Goal: Answer question/provide support: Share knowledge or assist other users

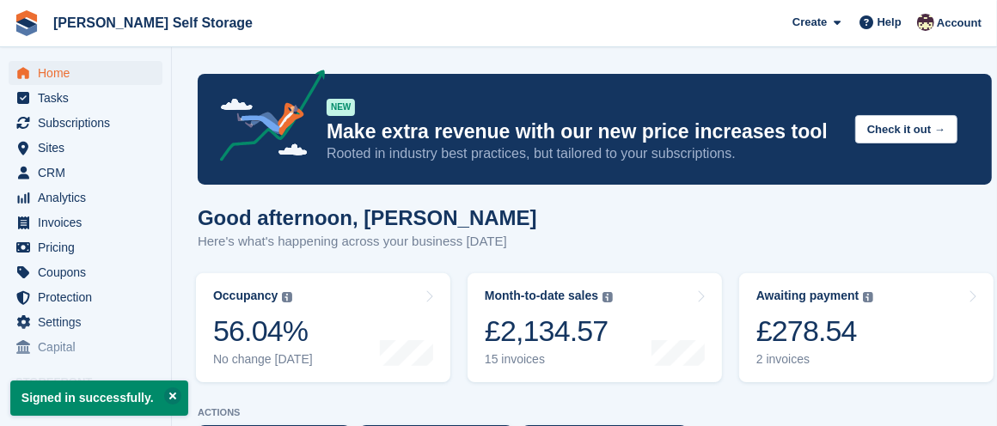
click at [396, 387] on turbo-frame "Occupancy The percentage of all currently allocated units in terms of area. Inc…" at bounding box center [323, 328] width 272 height 126
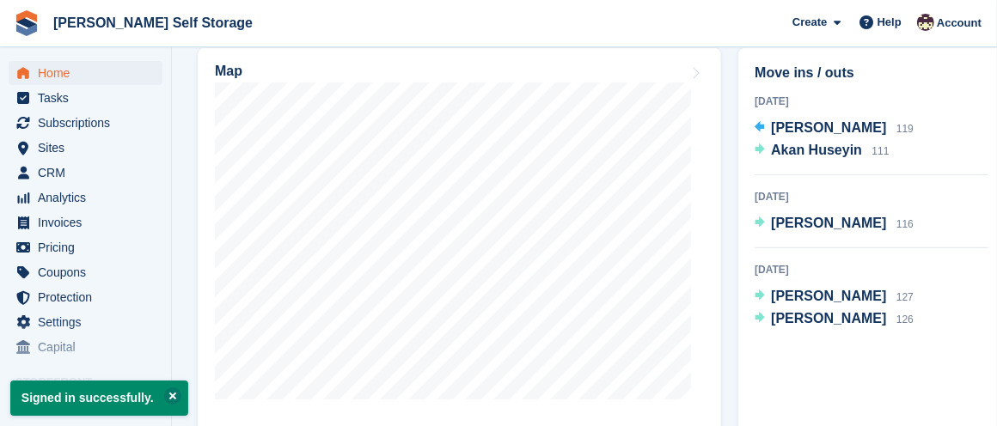
scroll to position [514, 0]
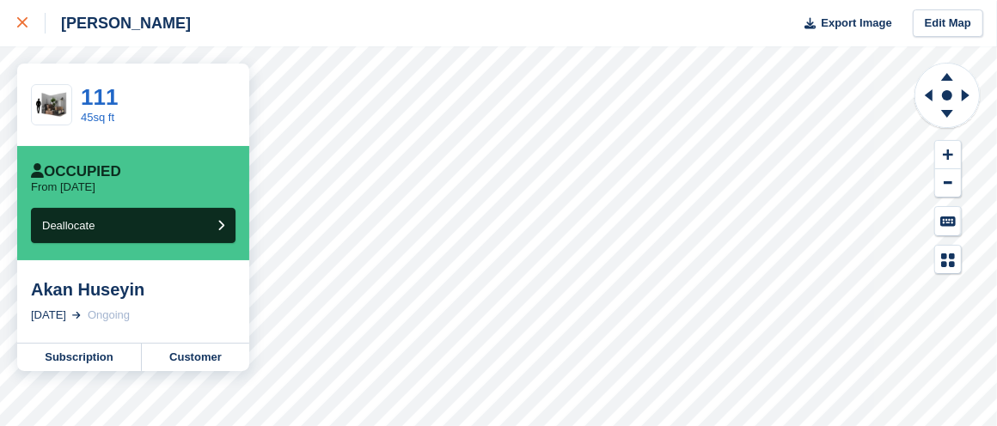
click at [24, 13] on div at bounding box center [31, 23] width 28 height 21
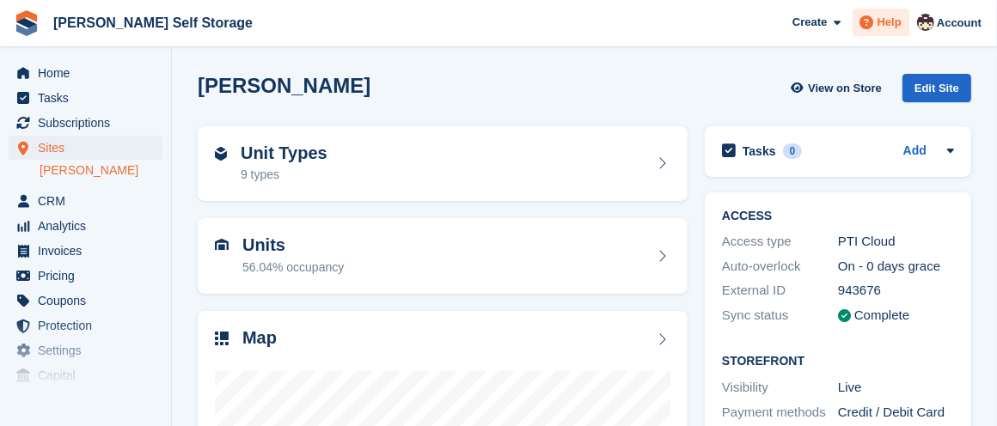
click at [888, 18] on span "Help" at bounding box center [890, 22] width 24 height 17
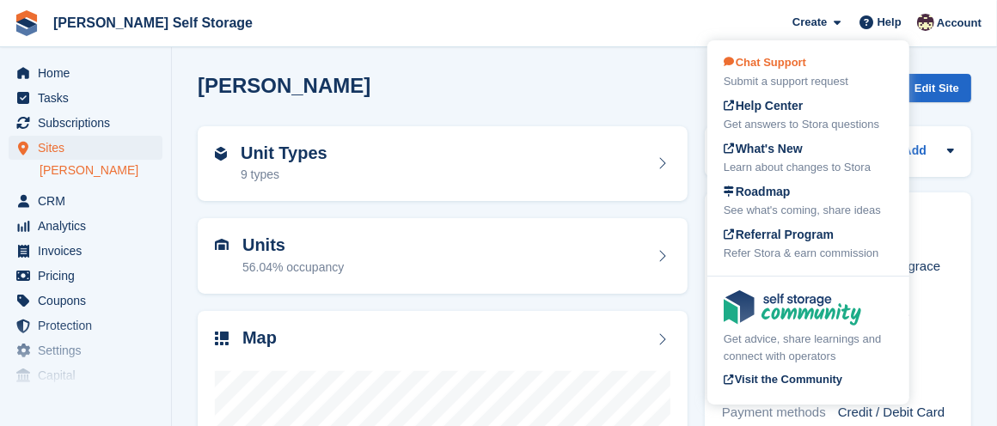
click at [802, 75] on div "Submit a support request" at bounding box center [808, 81] width 169 height 17
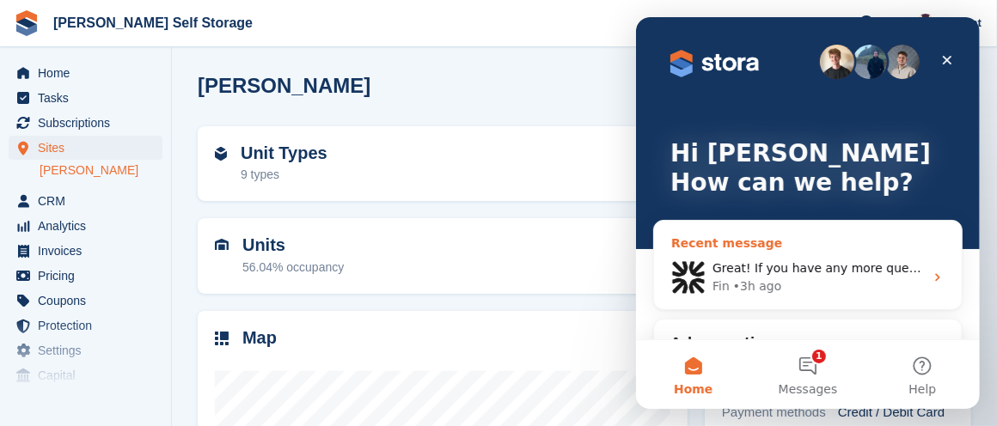
click at [930, 272] on icon "Intercom messenger" at bounding box center [937, 278] width 14 height 14
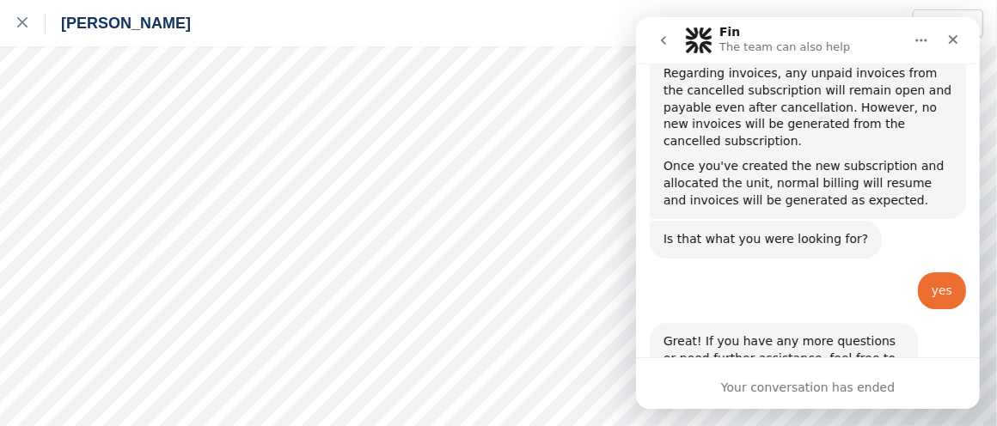
scroll to position [698, 0]
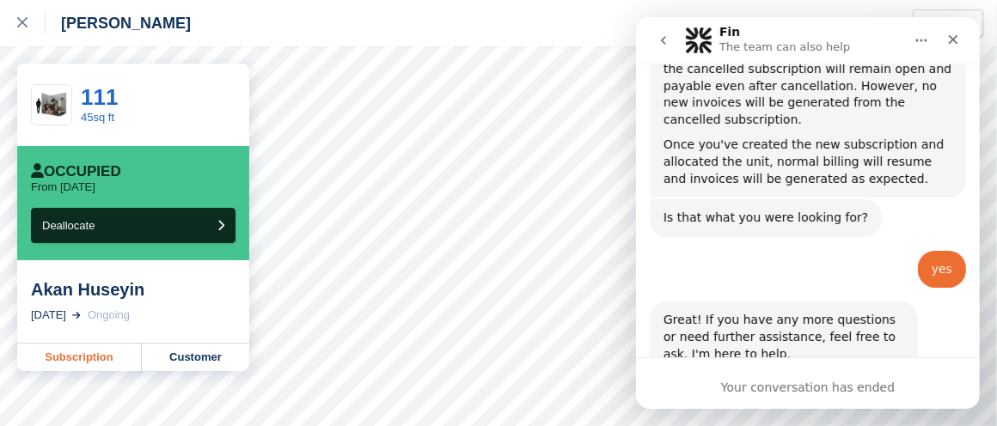
click at [89, 353] on link "Subscription" at bounding box center [79, 358] width 125 height 28
click at [922, 36] on icon "Home" at bounding box center [921, 41] width 14 height 14
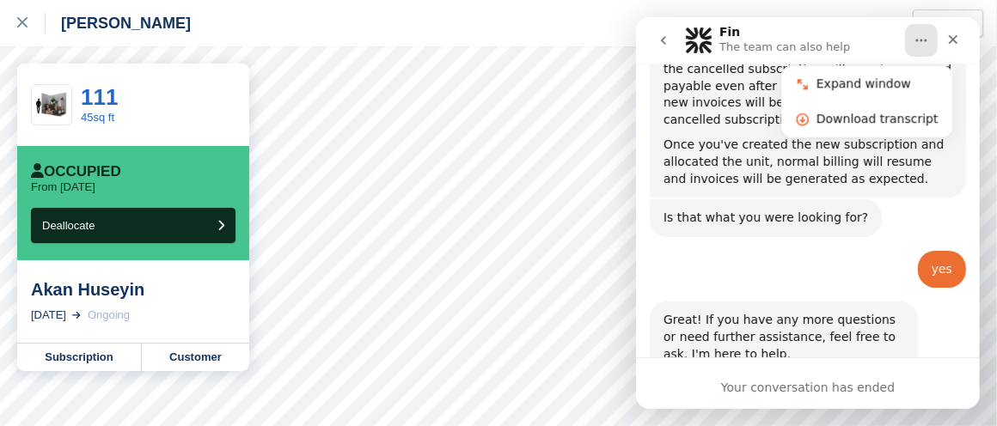
click at [854, 251] on div "yes Jacob • 4h ago" at bounding box center [807, 277] width 316 height 52
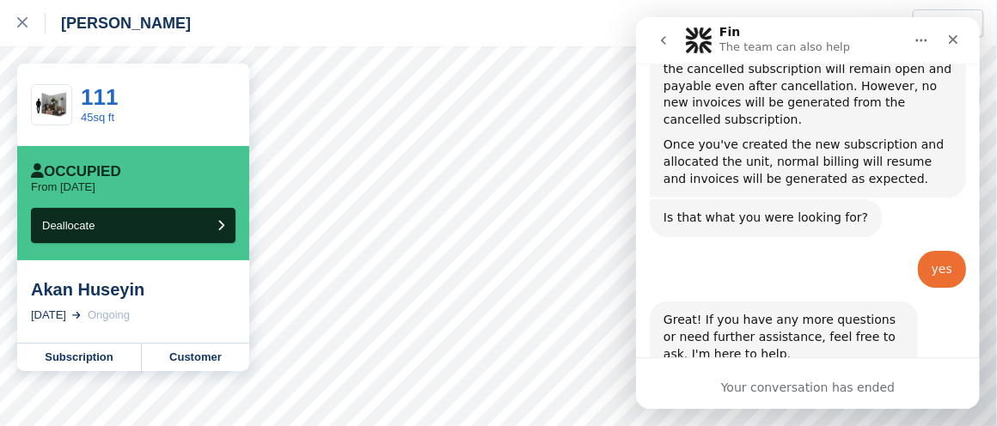
click at [664, 41] on icon "go back" at bounding box center [663, 41] width 14 height 14
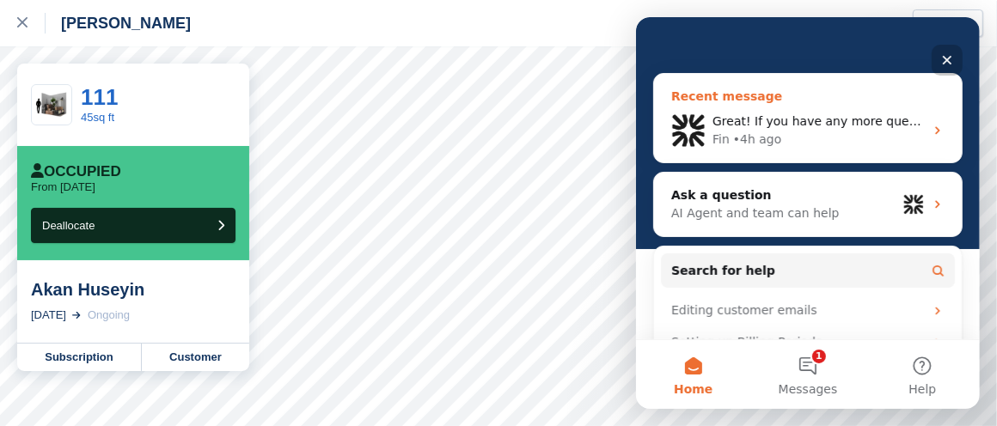
scroll to position [146, 0]
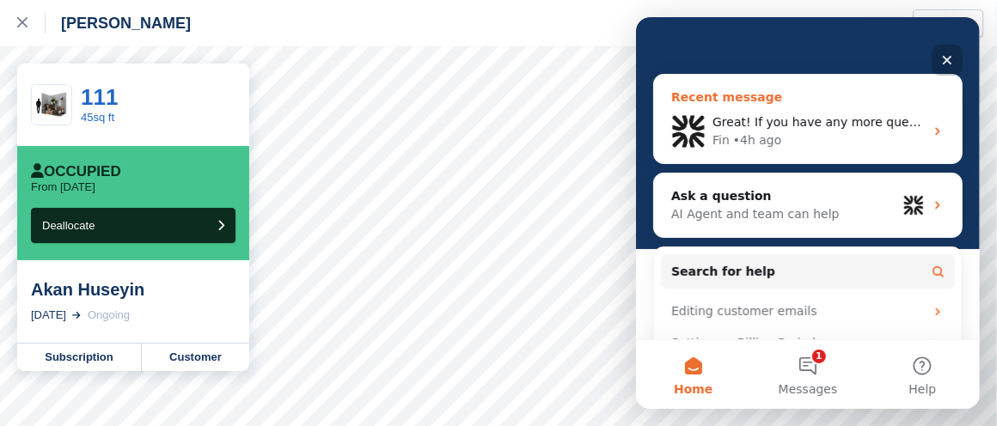
click at [818, 126] on span "Great! If you have any more questions or need further assistance, feel free to …" at bounding box center [1011, 122] width 599 height 14
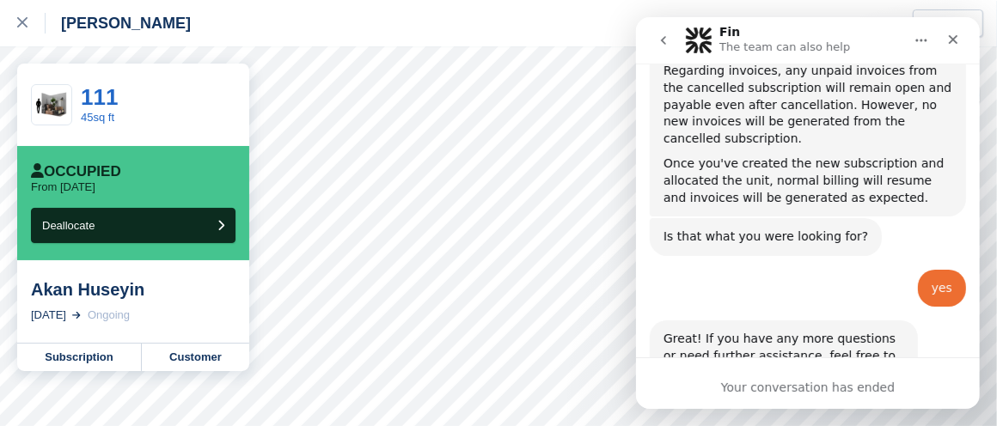
scroll to position [698, 0]
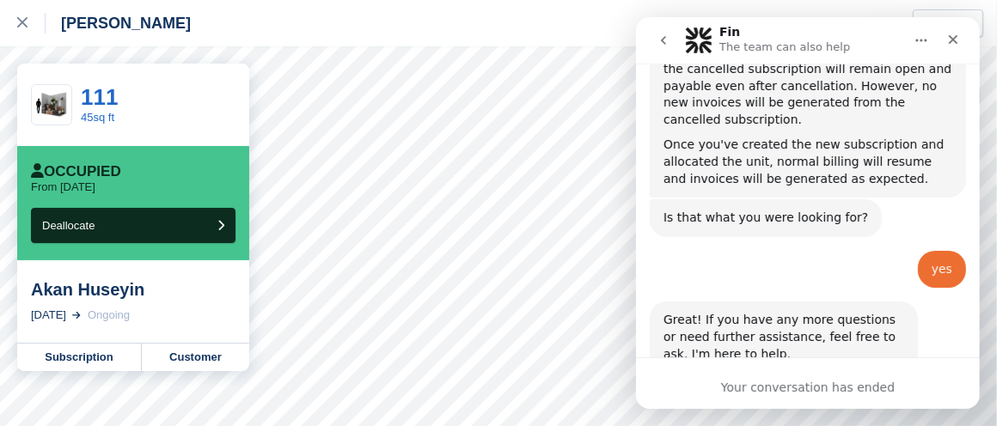
click at [920, 32] on button "Home" at bounding box center [920, 40] width 33 height 33
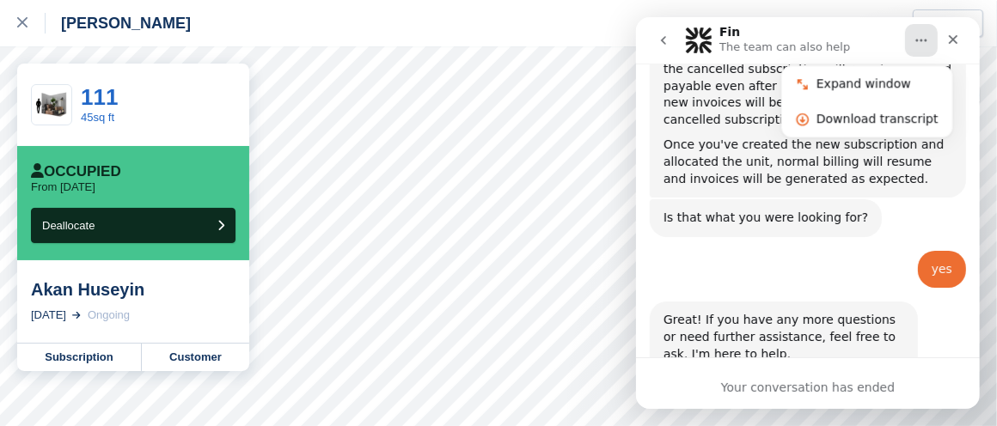
click at [920, 32] on button "Home" at bounding box center [920, 40] width 33 height 33
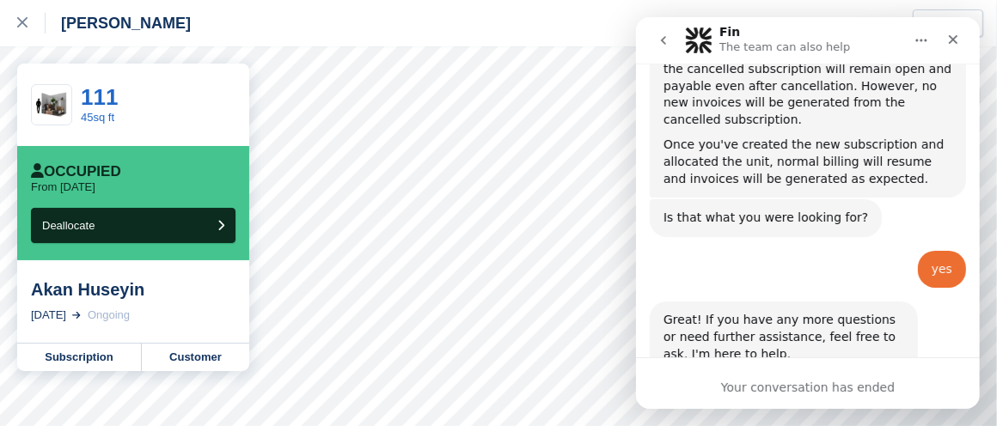
click at [659, 34] on icon "go back" at bounding box center [663, 41] width 14 height 14
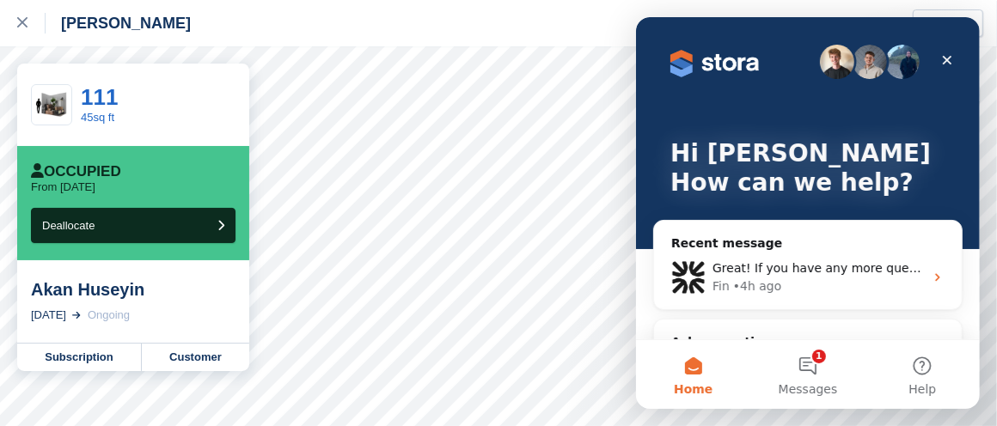
scroll to position [0, 0]
click at [801, 369] on button "1 Messages" at bounding box center [807, 374] width 114 height 69
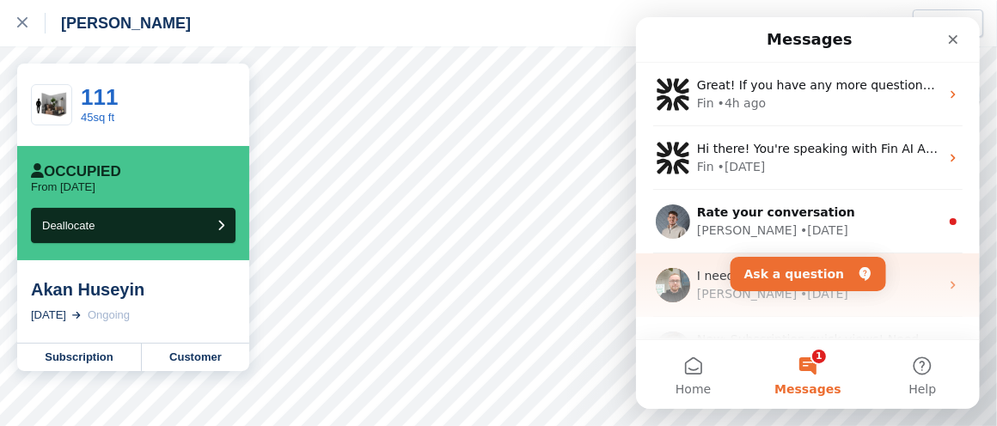
click at [858, 308] on div "I need help using Stora Tom • 2w ago" at bounding box center [807, 286] width 344 height 64
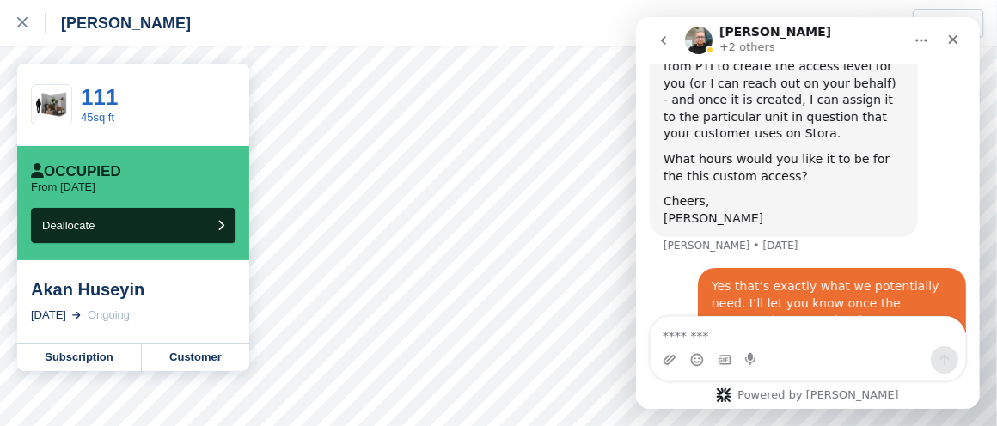
scroll to position [2055, 0]
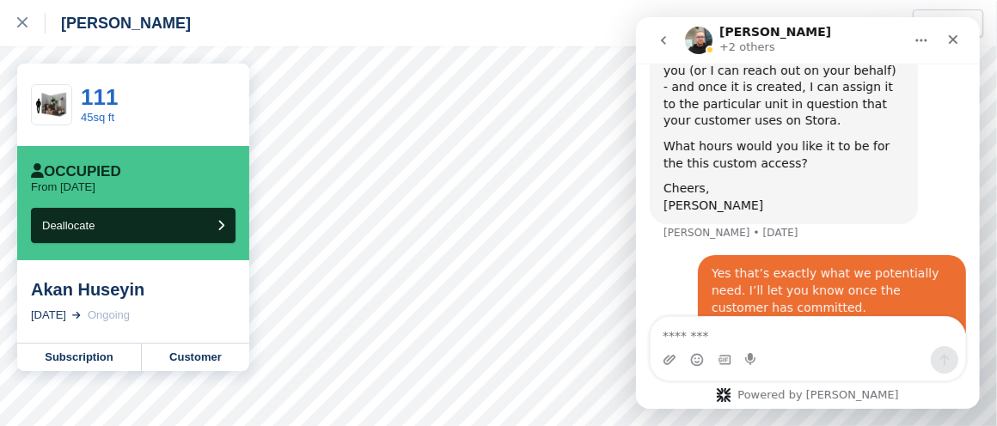
click at [856, 266] on div "Yes that’s exactly what we potentially need. I’ll let you know once the custome…" at bounding box center [831, 342] width 241 height 152
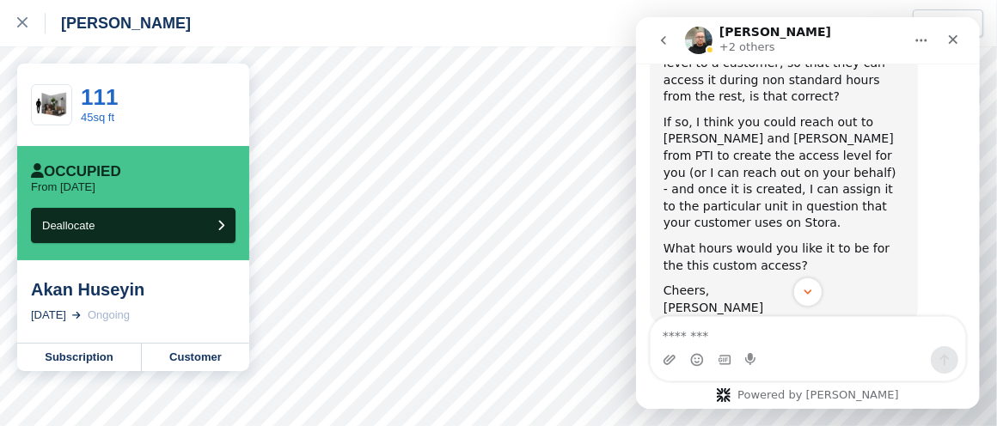
scroll to position [1954, 0]
click at [664, 37] on icon "go back" at bounding box center [662, 40] width 5 height 9
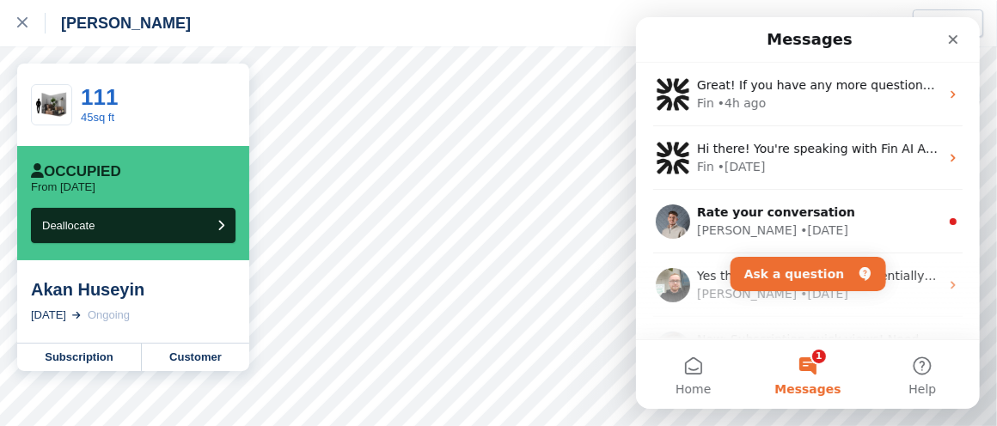
scroll to position [0, 0]
click at [808, 271] on button "Ask a question" at bounding box center [808, 274] width 156 height 34
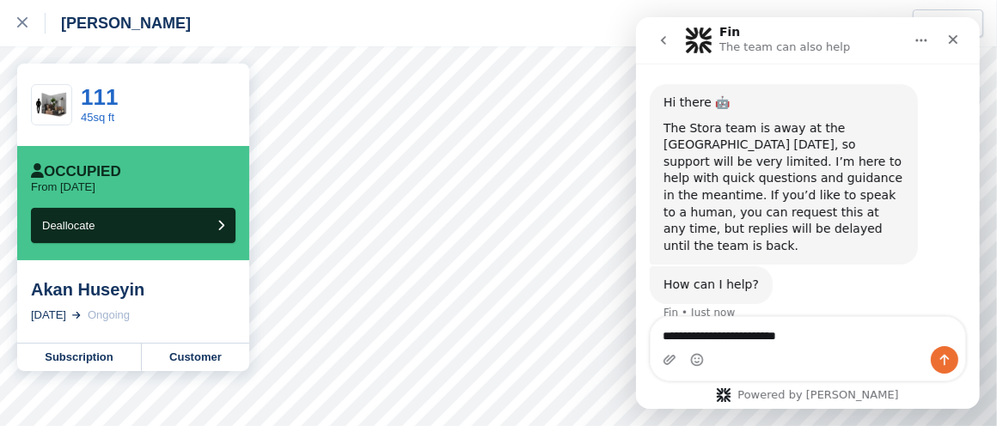
click at [712, 340] on textarea "**********" at bounding box center [807, 331] width 315 height 29
click at [812, 338] on textarea "**********" at bounding box center [807, 331] width 315 height 29
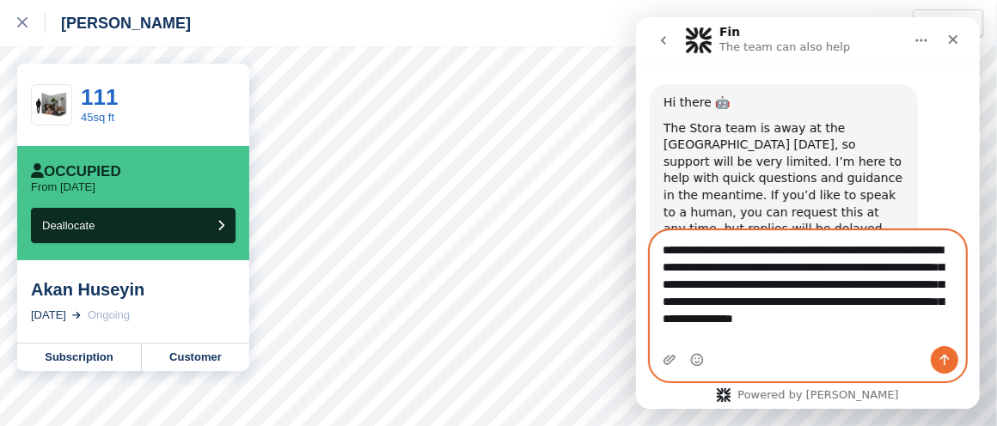
click at [764, 315] on textarea "**********" at bounding box center [807, 280] width 315 height 98
type textarea "**********"
click at [944, 356] on icon "Send a message…" at bounding box center [944, 360] width 9 height 11
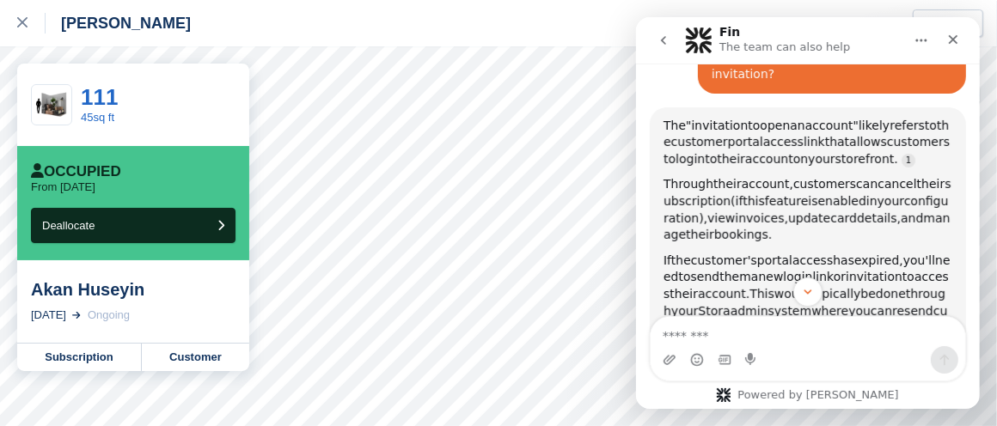
scroll to position [3, 0]
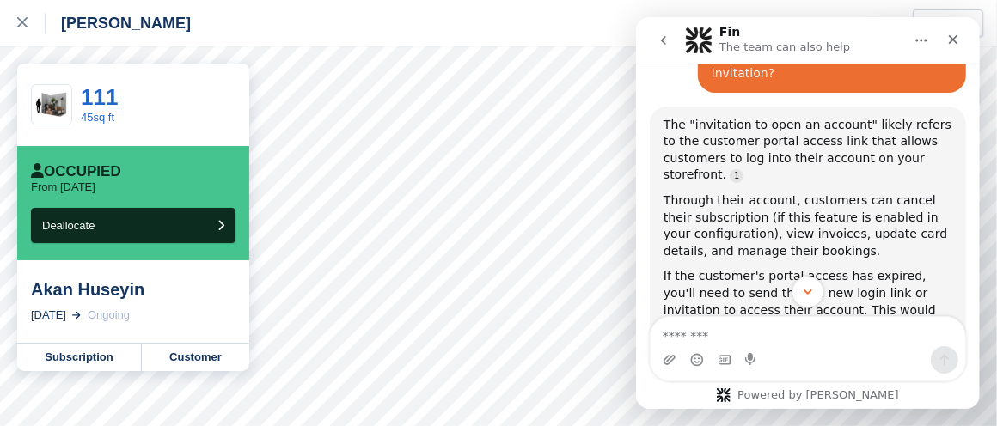
click at [807, 292] on icon "Scroll to bottom" at bounding box center [806, 292] width 15 height 15
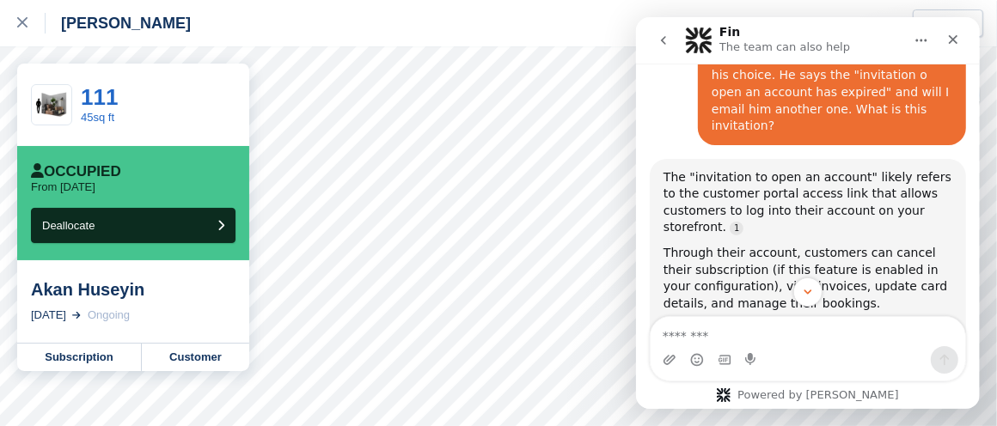
scroll to position [328, 0]
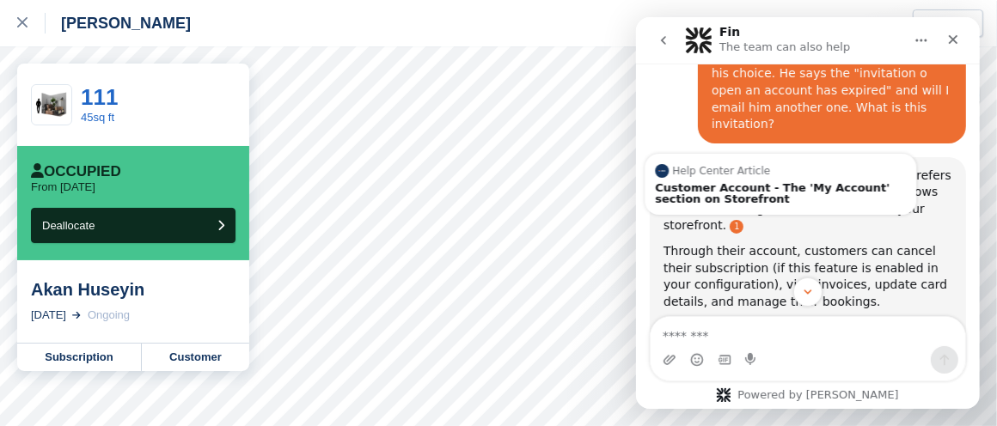
click at [729, 220] on link "Source reference 7038847:" at bounding box center [736, 227] width 14 height 14
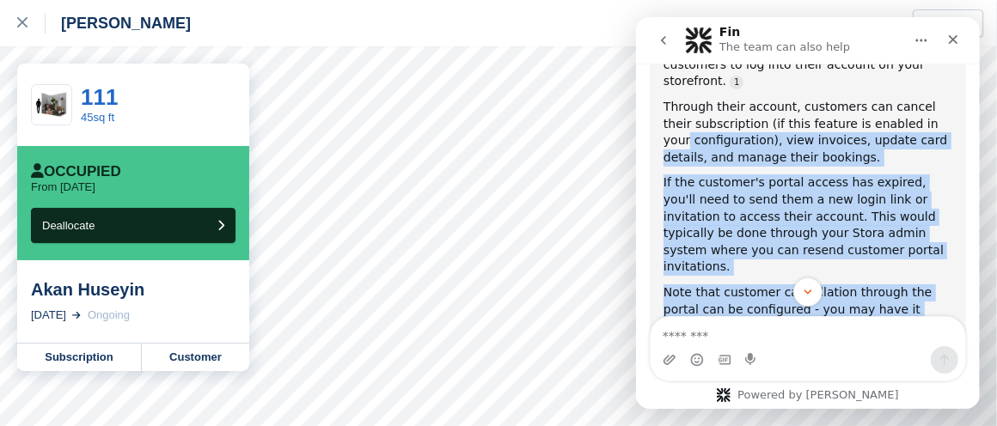
scroll to position [477, 0]
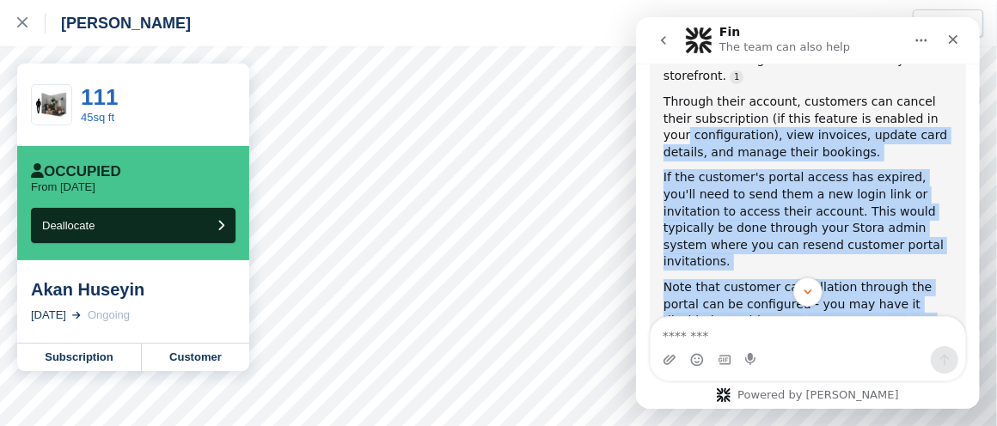
drag, startPoint x: 970, startPoint y: 236, endPoint x: 969, endPoint y: 281, distance: 45.6
click at [969, 281] on div "Hi there 🤖 The Stora team is away at the Stora Summit today, so support will be…" at bounding box center [807, 199] width 344 height 270
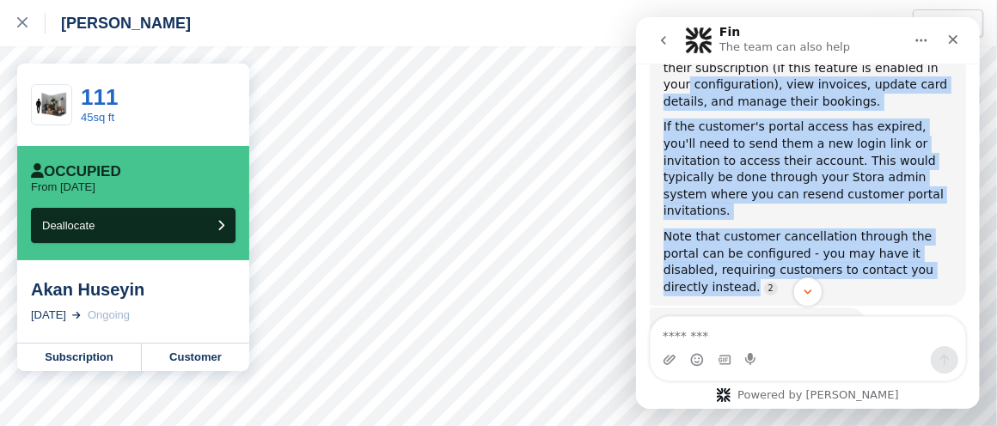
scroll to position [531, 0]
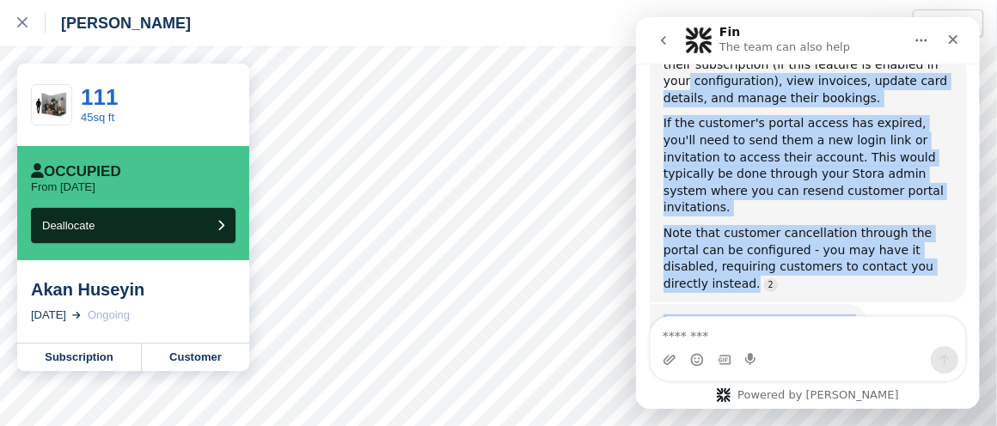
click at [877, 304] on div "Did that answer your question? Fin • 1m ago" at bounding box center [807, 342] width 316 height 76
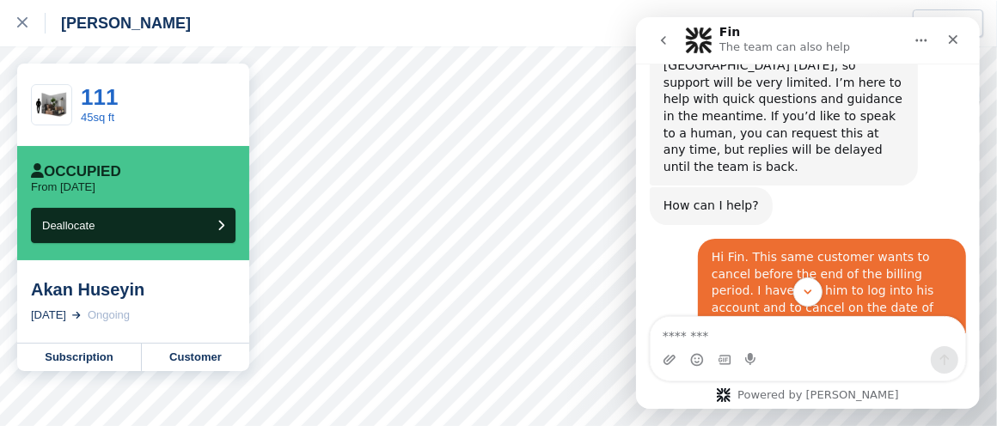
scroll to position [0, 0]
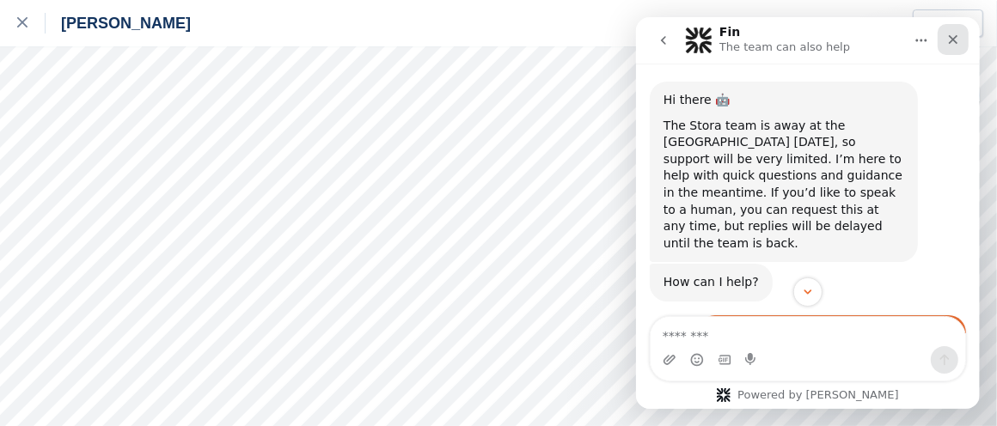
click at [952, 34] on icon "Close" at bounding box center [953, 40] width 14 height 14
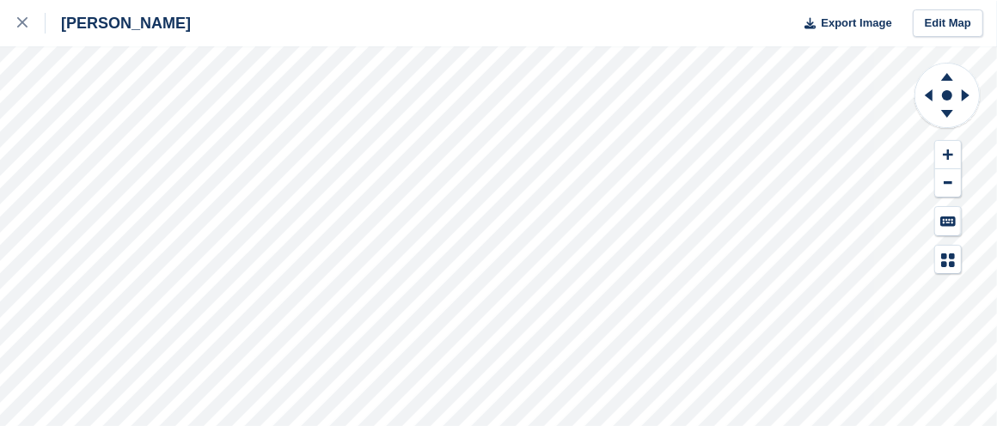
scroll to position [536, 0]
click at [23, 18] on icon at bounding box center [22, 22] width 10 height 10
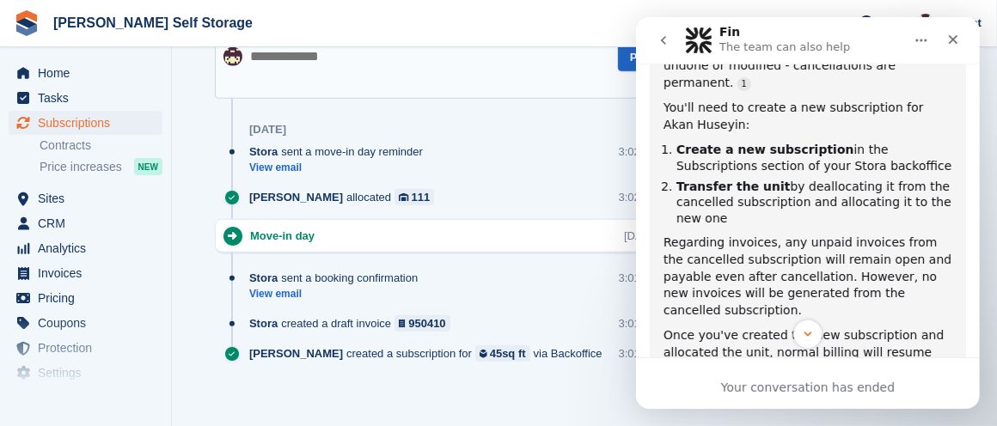
scroll to position [1014, 0]
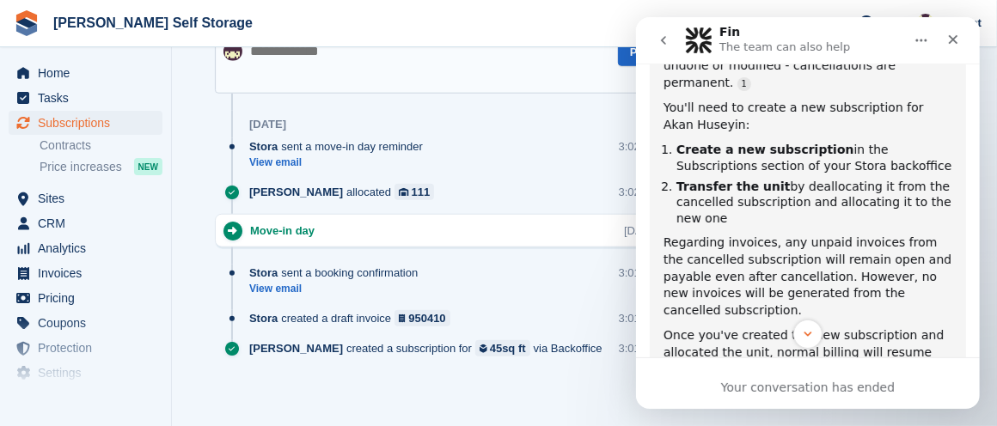
click at [585, 389] on div "Timeline Show only notes Post Today Stora sent a move-in day reminder View emai…" at bounding box center [443, 198] width 490 height 422
click at [952, 31] on div "Close" at bounding box center [952, 39] width 31 height 31
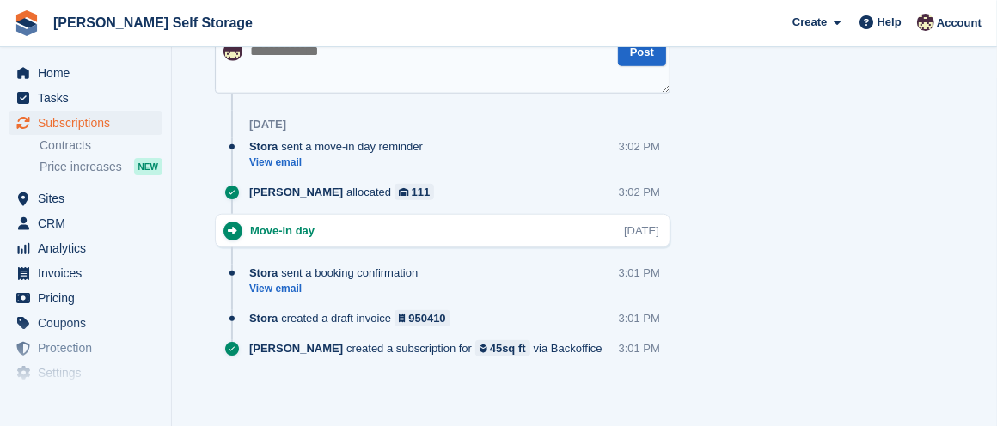
scroll to position [698, 0]
click at [115, 116] on span "Subscriptions" at bounding box center [89, 123] width 103 height 24
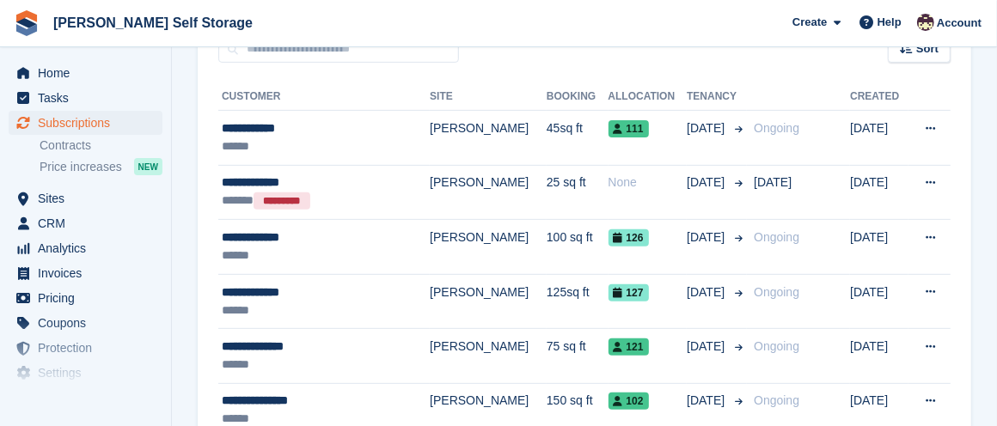
scroll to position [366, 0]
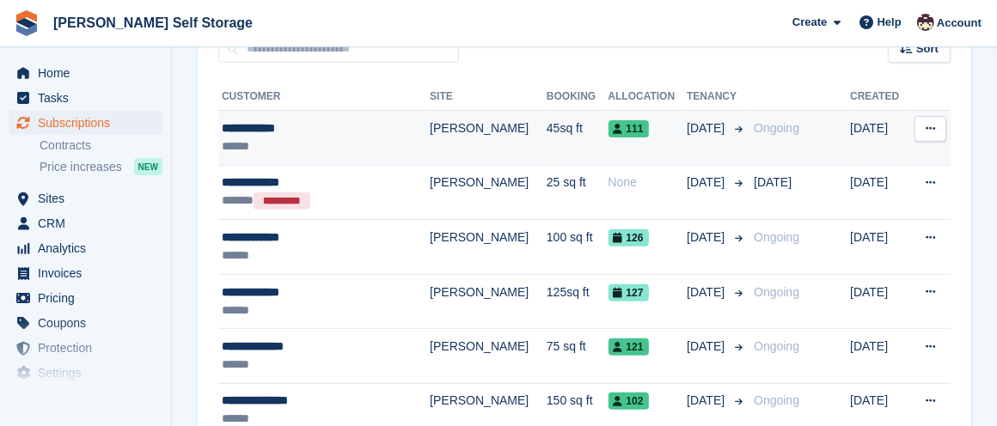
click at [687, 125] on span "30 Sep" at bounding box center [707, 128] width 41 height 18
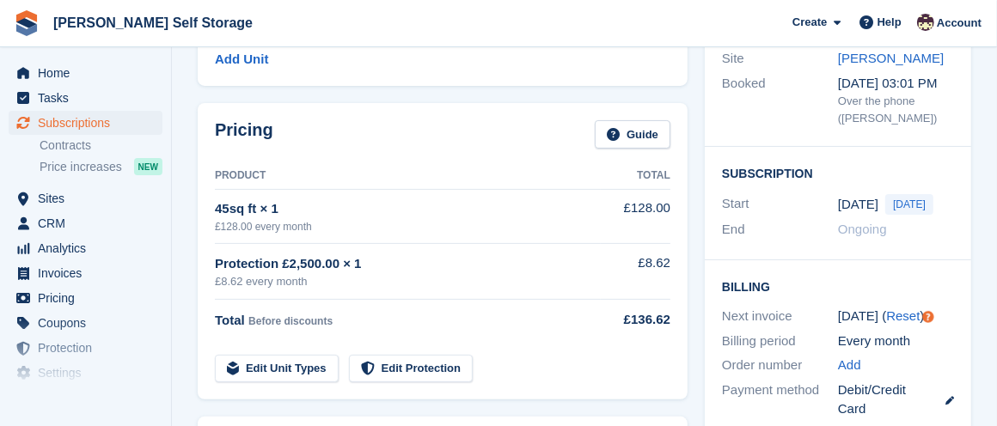
scroll to position [219, 0]
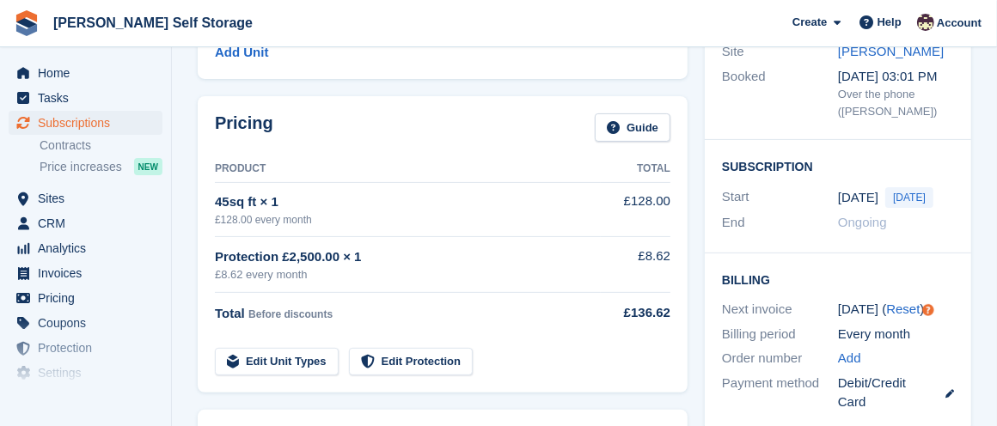
drag, startPoint x: 921, startPoint y: 238, endPoint x: 954, endPoint y: 246, distance: 34.4
click at [954, 246] on div "Subscription Start [DATE] [DATE] End Ongoing" at bounding box center [838, 196] width 266 height 113
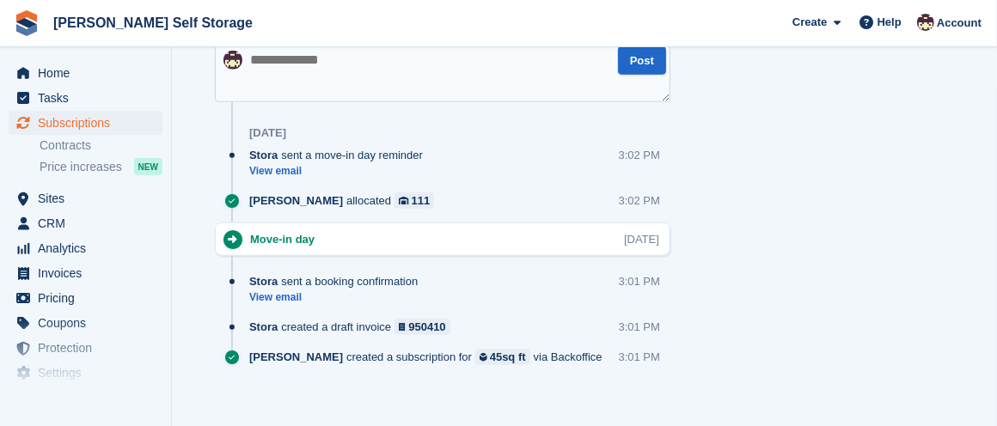
scroll to position [1007, 0]
click at [285, 290] on link "View email" at bounding box center [337, 297] width 177 height 15
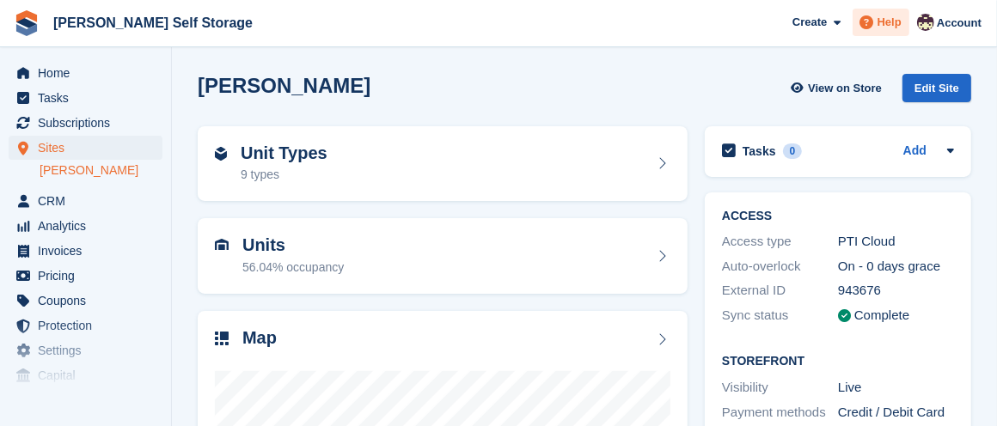
click at [896, 18] on span "Help" at bounding box center [890, 22] width 24 height 17
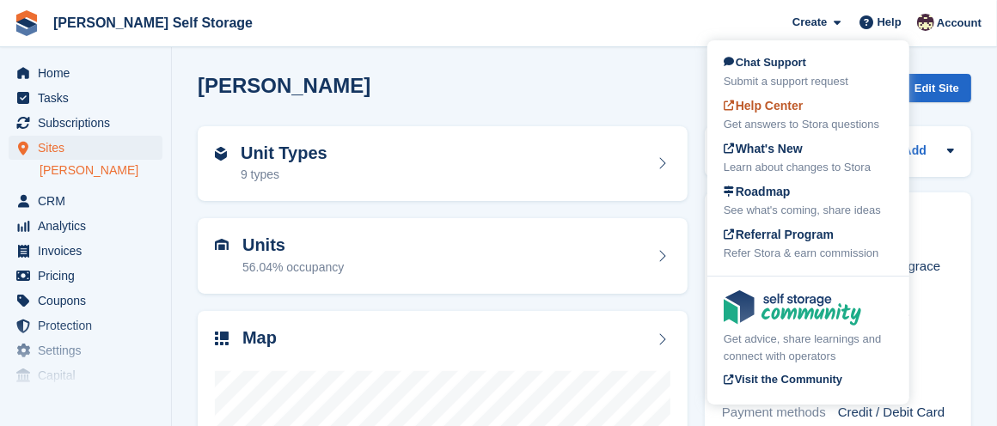
click at [790, 106] on span "Help Center" at bounding box center [764, 106] width 80 height 14
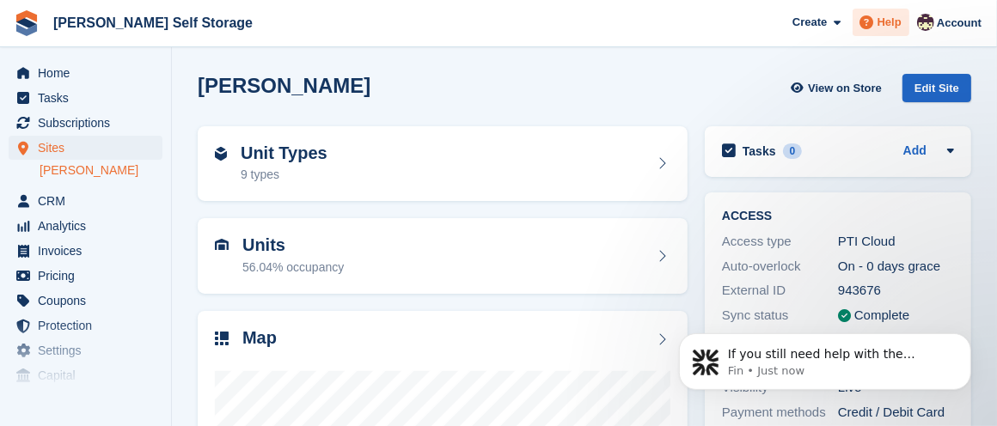
click at [884, 19] on span "Help" at bounding box center [890, 22] width 24 height 17
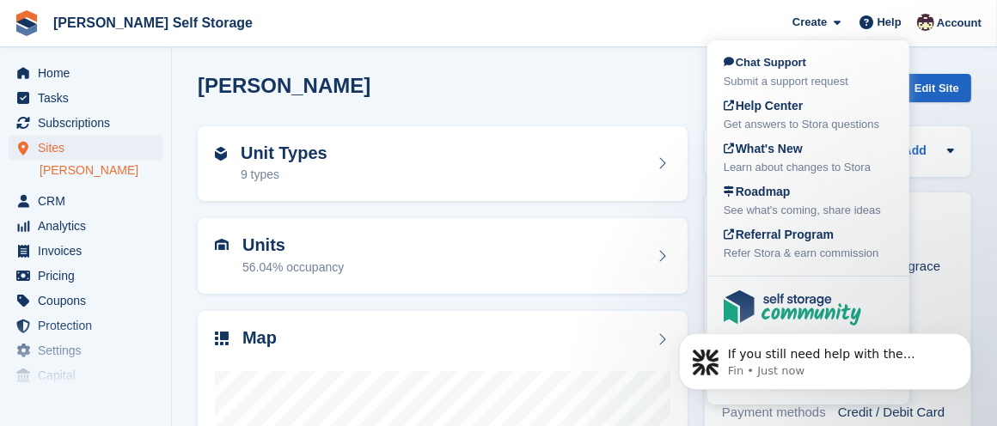
click at [797, 58] on span "Chat Support" at bounding box center [765, 62] width 83 height 13
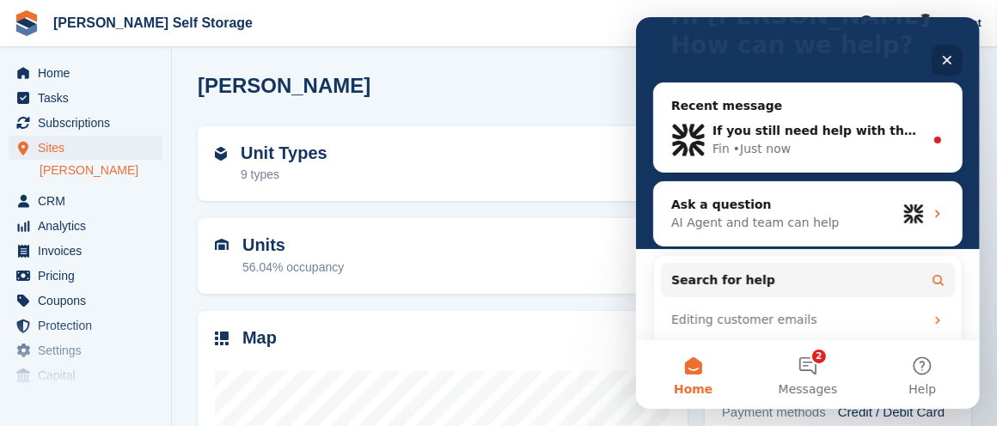
scroll to position [142, 0]
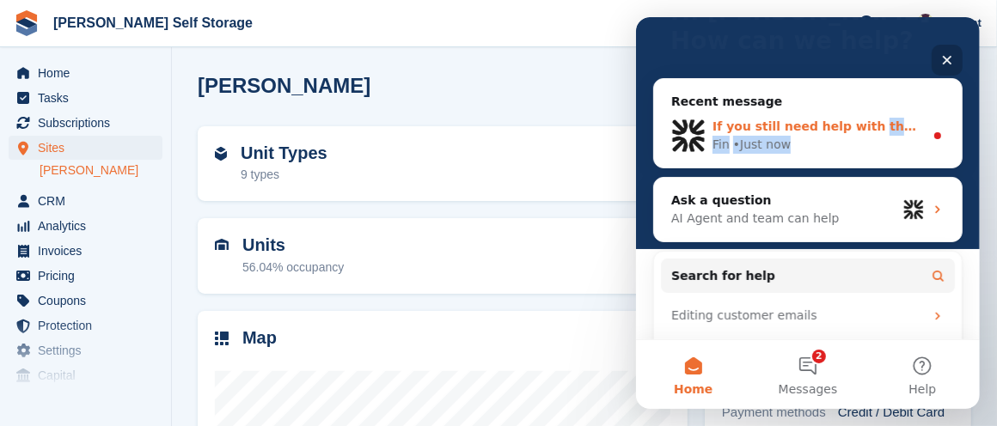
click at [854, 133] on div "If you still need help with the customer's account invitation or cancellation p…" at bounding box center [817, 136] width 211 height 36
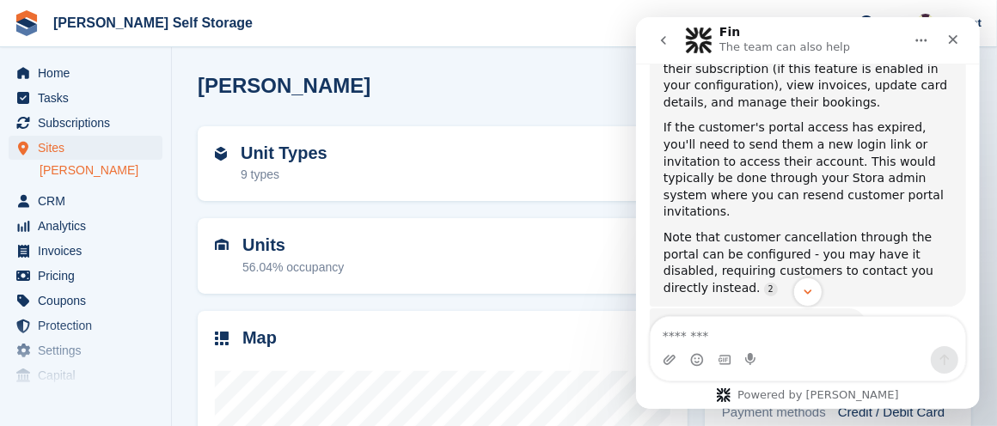
scroll to position [526, 0]
click at [925, 230] on div "Note that customer cancellation through the portal can be configured - you may …" at bounding box center [807, 263] width 289 height 67
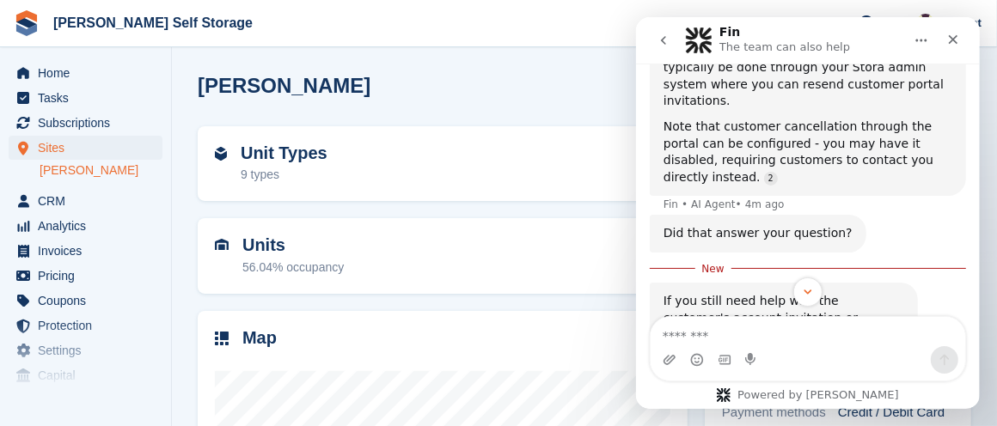
scroll to position [689, 0]
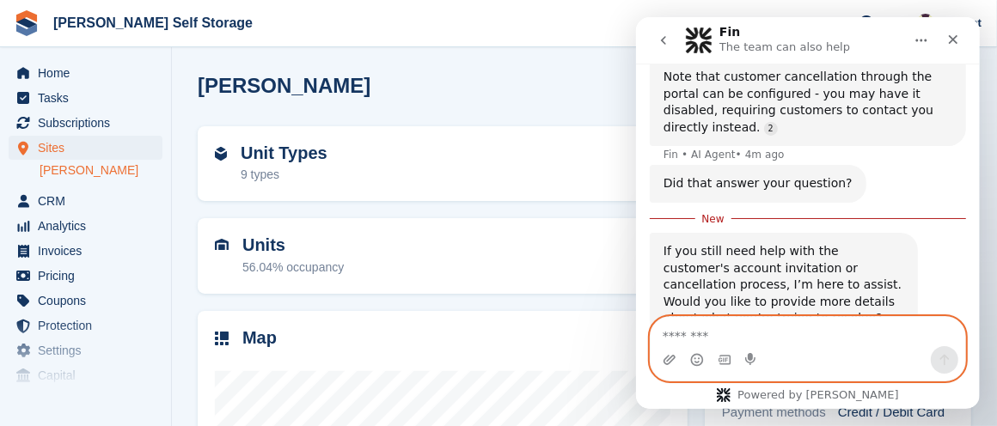
click at [767, 337] on textarea "Message…" at bounding box center [807, 331] width 315 height 29
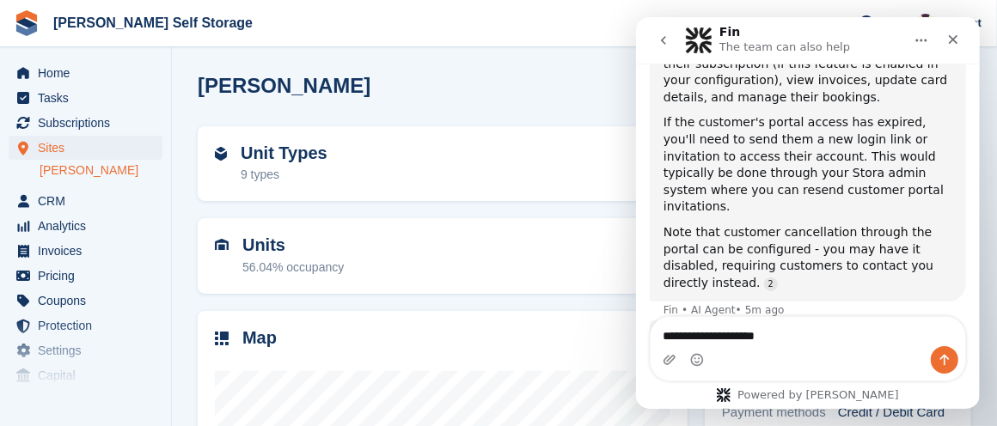
scroll to position [526, 0]
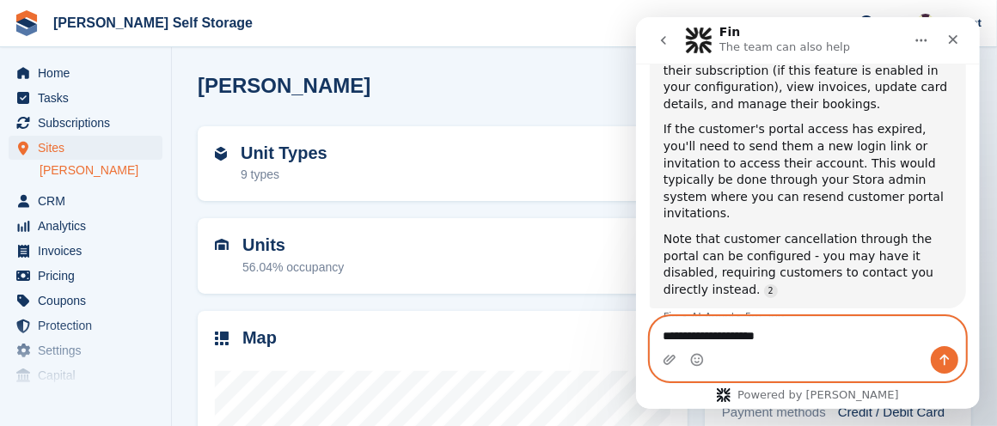
click at [789, 337] on textarea "**********" at bounding box center [807, 331] width 315 height 29
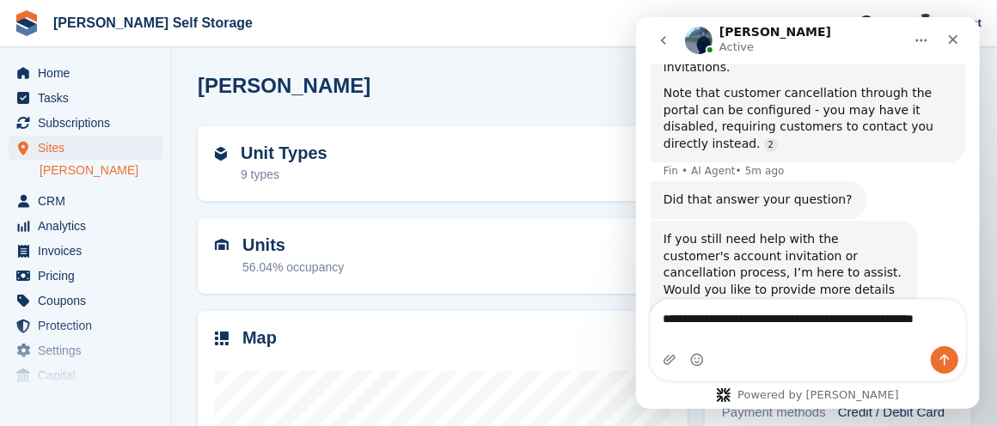
scroll to position [676, 0]
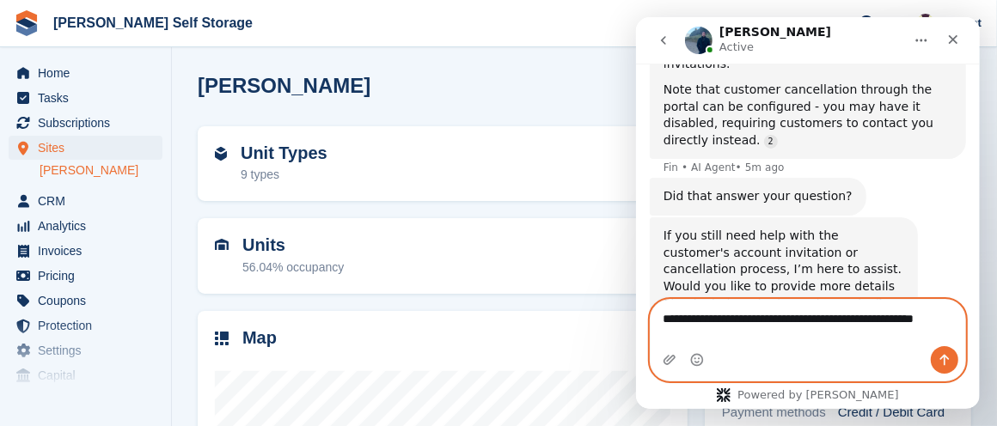
click at [732, 332] on textarea "**********" at bounding box center [807, 323] width 315 height 46
type textarea "**********"
click at [943, 357] on icon "Send a message…" at bounding box center [944, 360] width 9 height 11
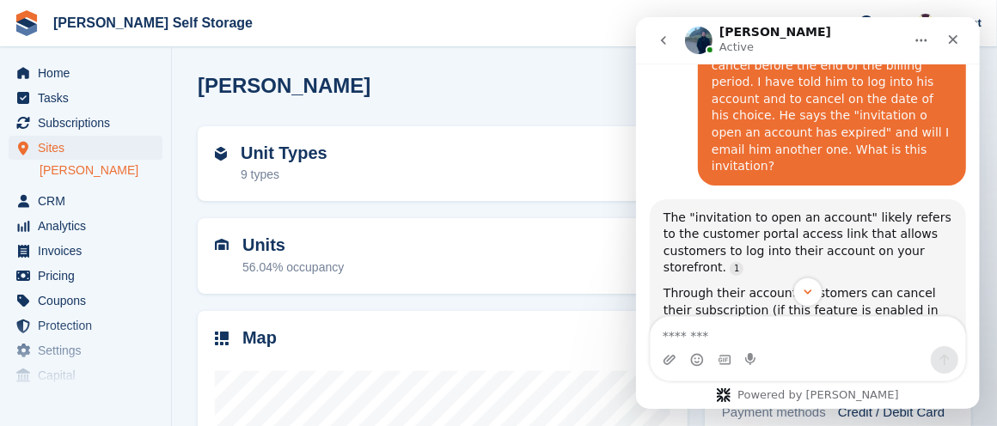
scroll to position [285, 0]
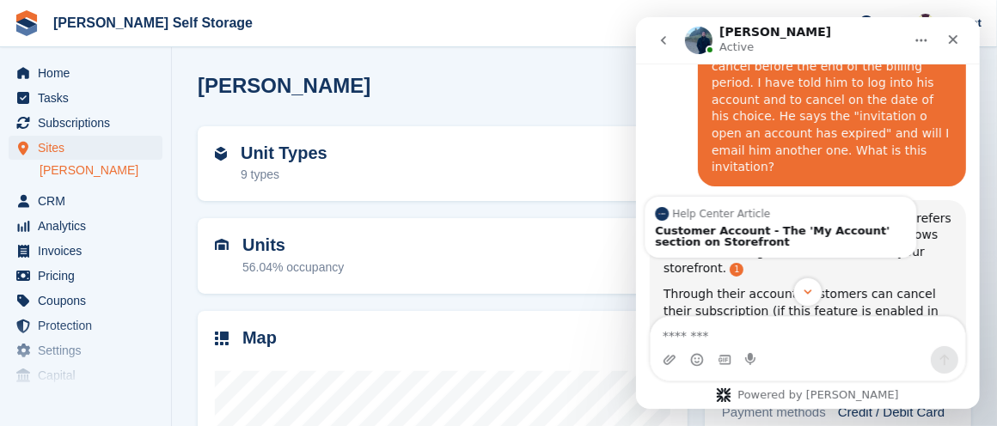
click at [729, 263] on link "Source reference 7038847:" at bounding box center [736, 270] width 14 height 14
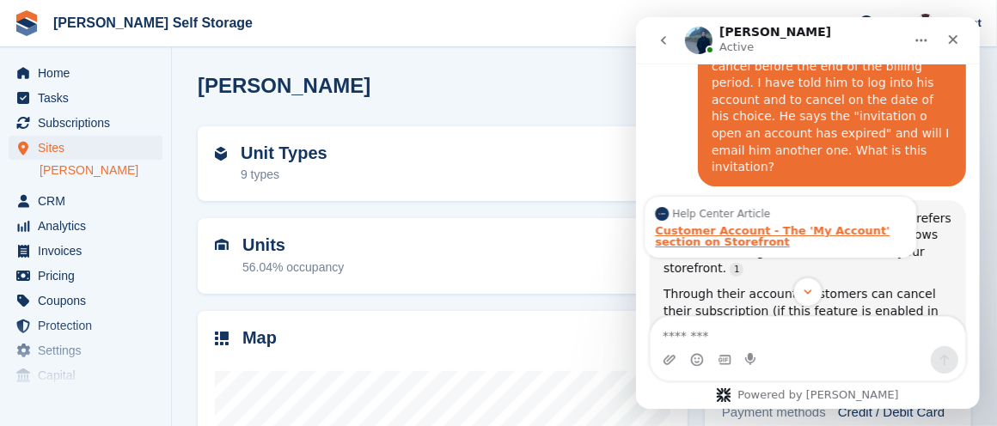
click at [758, 225] on div "Customer Account - The 'My Account' section on Storefront" at bounding box center [779, 236] width 251 height 22
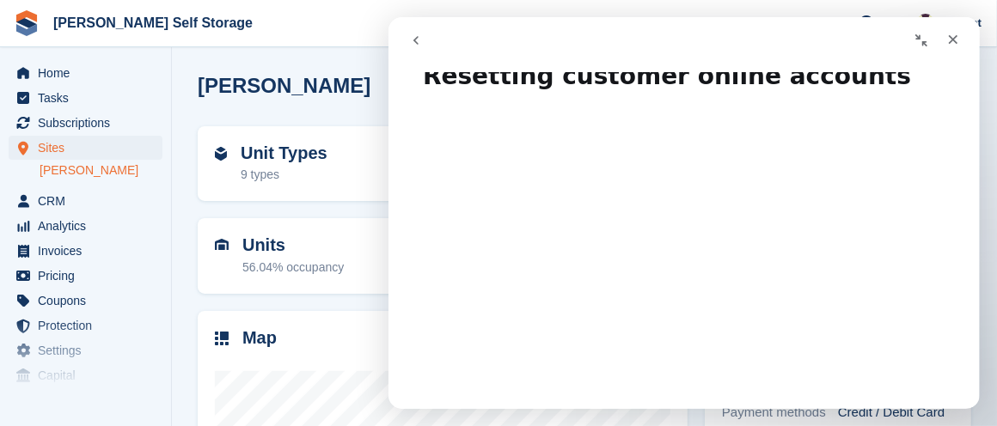
scroll to position [25, 0]
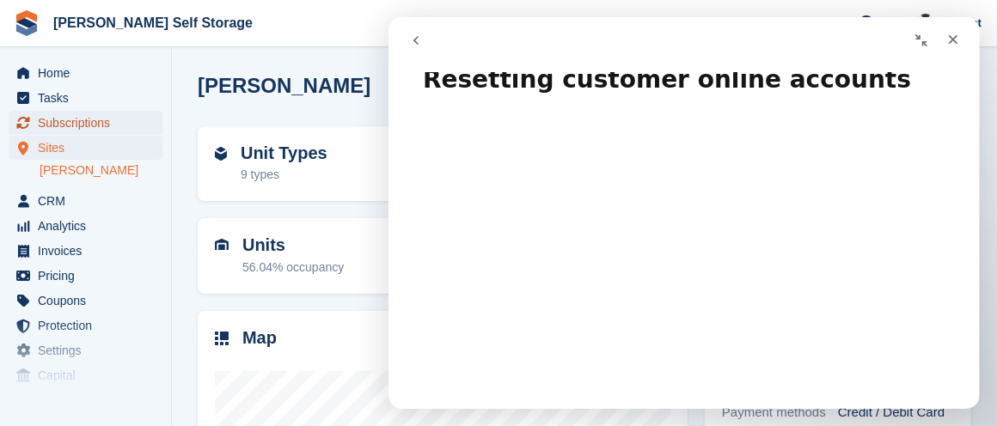
click at [73, 118] on span "Subscriptions" at bounding box center [89, 123] width 103 height 24
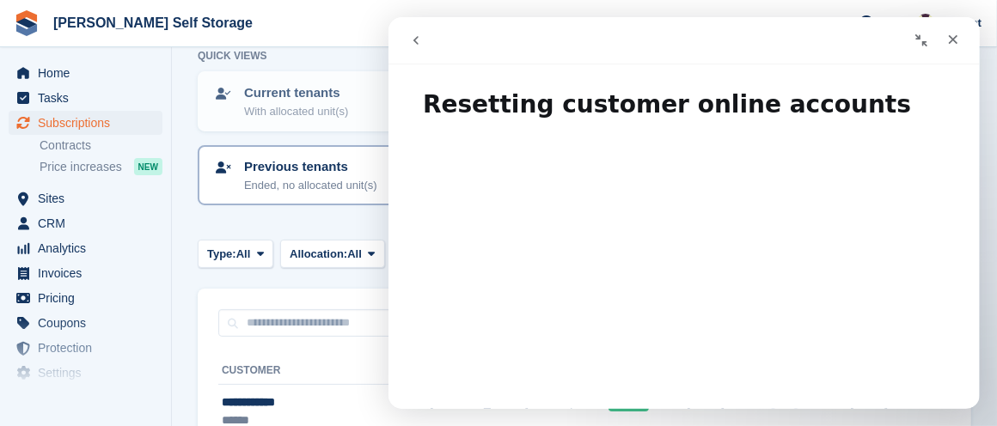
scroll to position [152, 0]
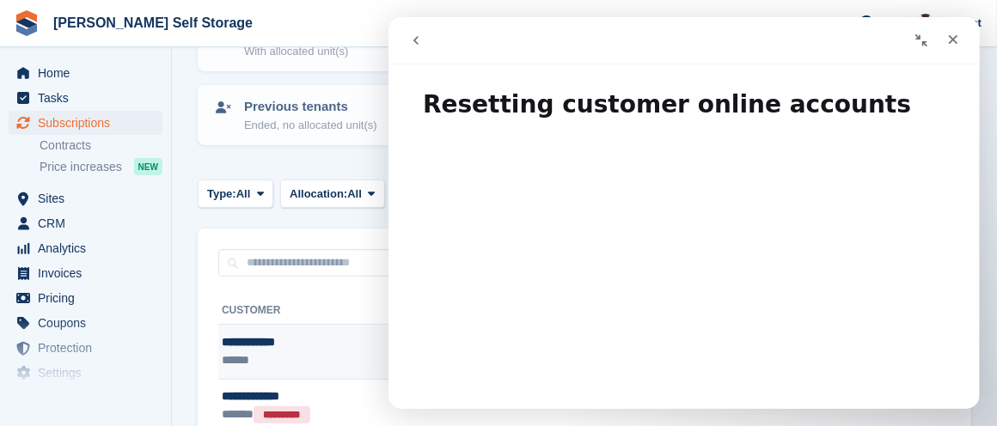
click at [295, 337] on div "**********" at bounding box center [310, 343] width 176 height 18
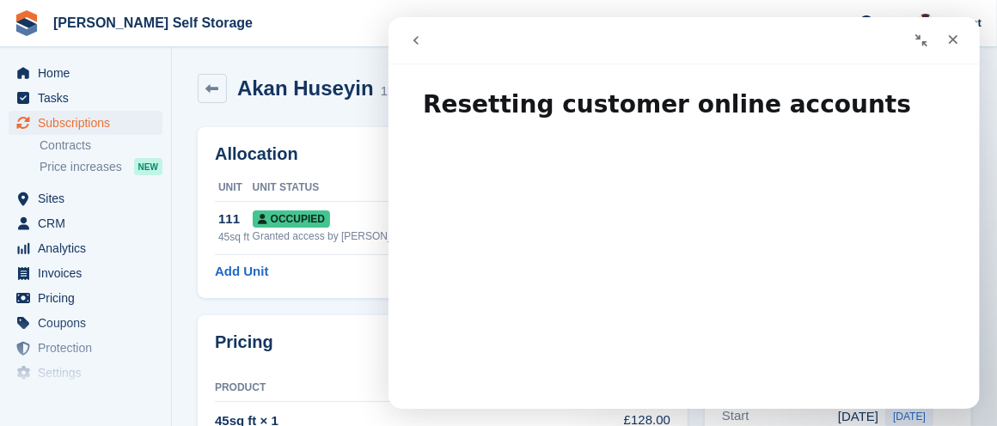
click at [919, 35] on icon "Collapse window" at bounding box center [921, 40] width 12 height 12
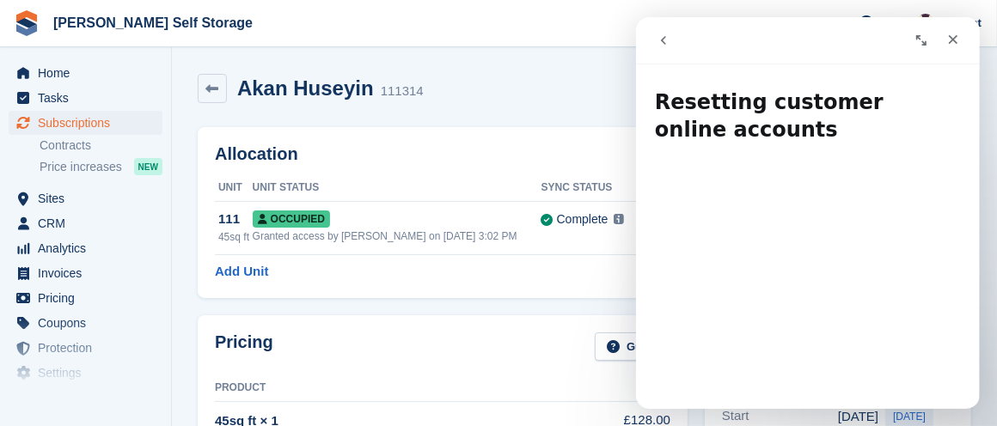
drag, startPoint x: 864, startPoint y: 47, endPoint x: 644, endPoint y: 85, distance: 223.3
click at [644, 85] on div "Resetting customer online accounts Resetting customer online accounts Did this …" at bounding box center [807, 213] width 344 height 392
click at [949, 33] on icon "Close" at bounding box center [953, 40] width 14 height 14
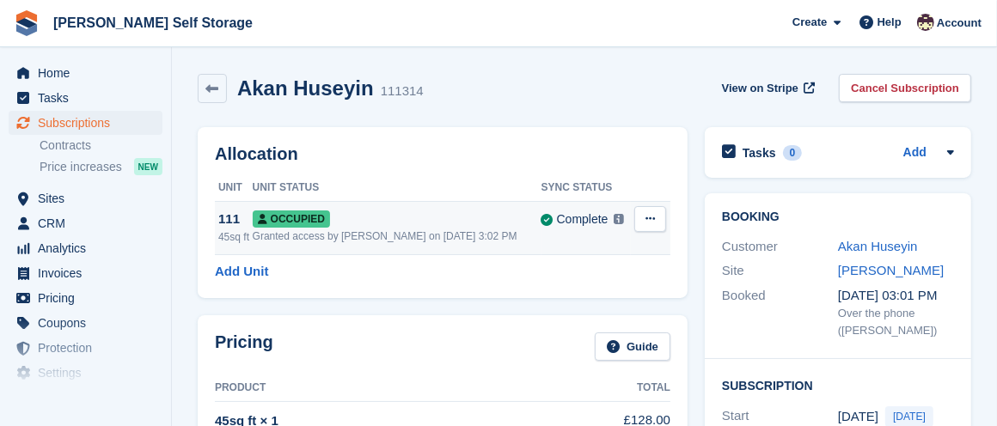
click at [649, 217] on icon at bounding box center [650, 218] width 9 height 11
click at [649, 214] on icon at bounding box center [650, 218] width 9 height 11
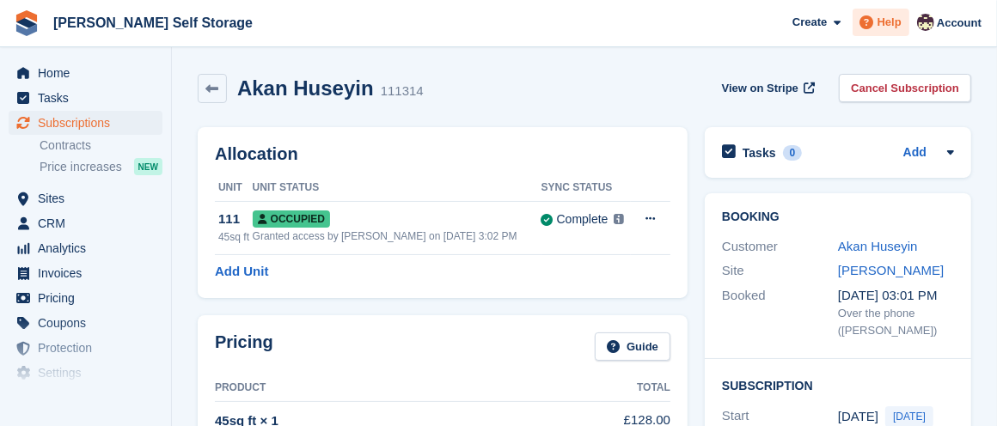
click at [897, 14] on span "Help" at bounding box center [890, 22] width 24 height 17
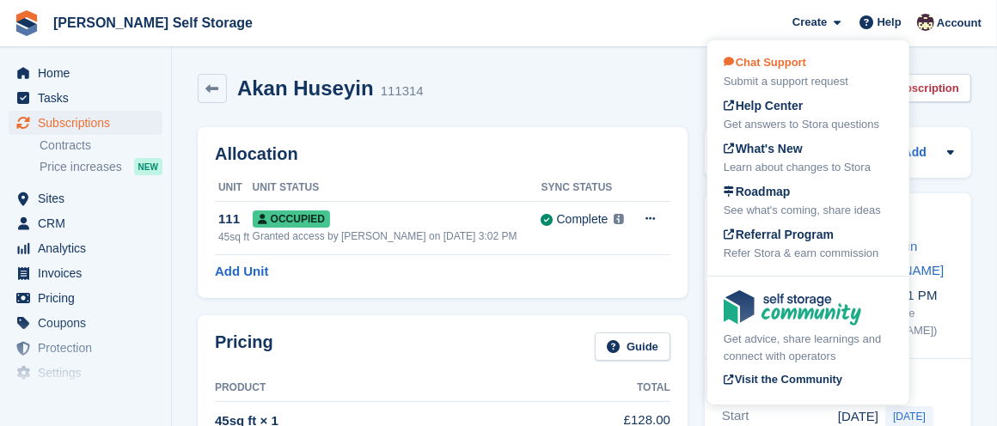
click at [804, 69] on span "Chat Support" at bounding box center [765, 62] width 83 height 13
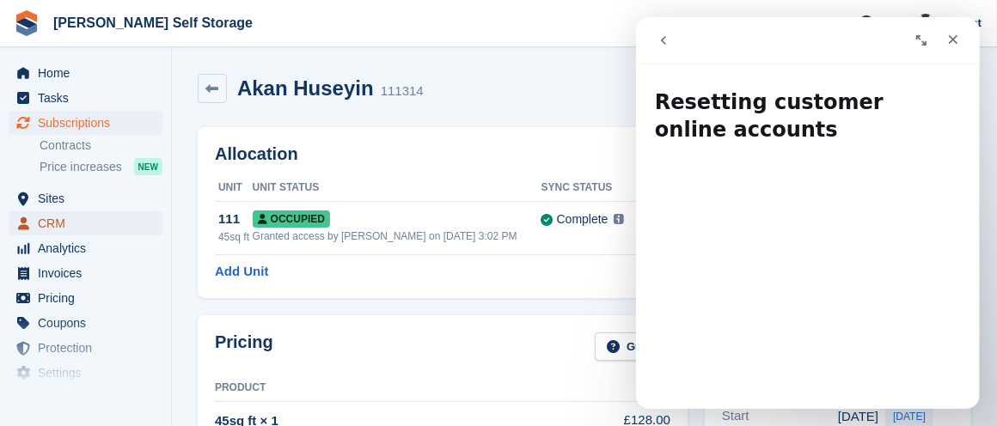
click at [55, 219] on span "CRM" at bounding box center [89, 223] width 103 height 24
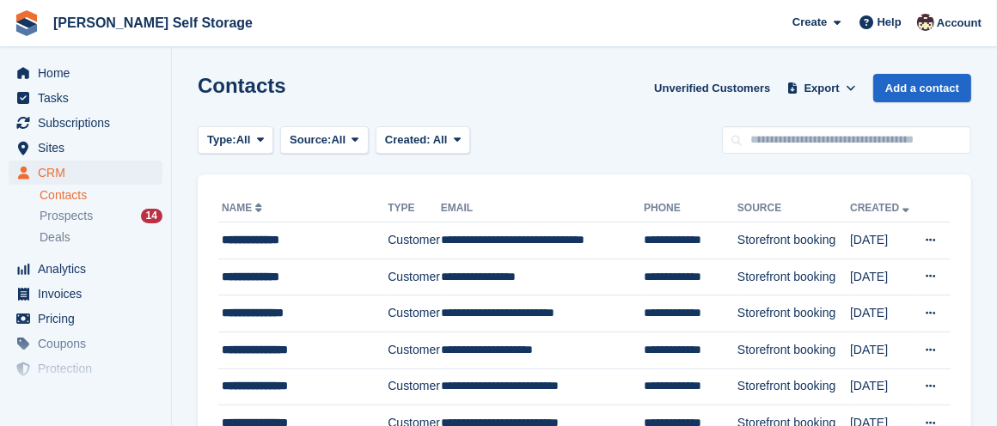
click at [72, 188] on link "Contacts" at bounding box center [101, 195] width 123 height 16
click at [77, 117] on span "Subscriptions" at bounding box center [89, 123] width 103 height 24
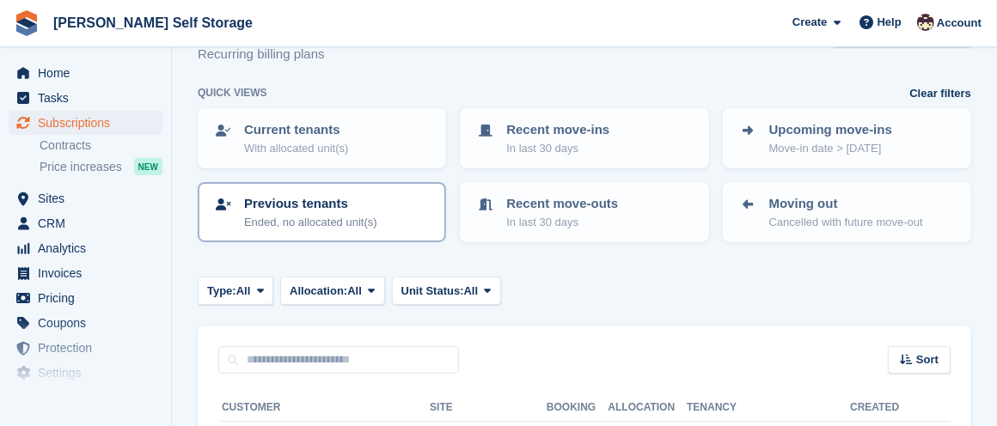
scroll to position [53, 0]
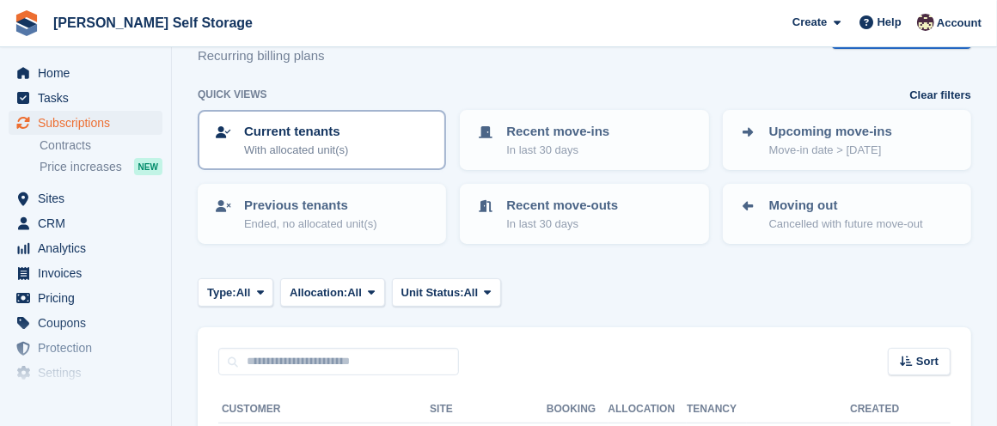
click at [315, 132] on p "Current tenants" at bounding box center [296, 132] width 104 height 20
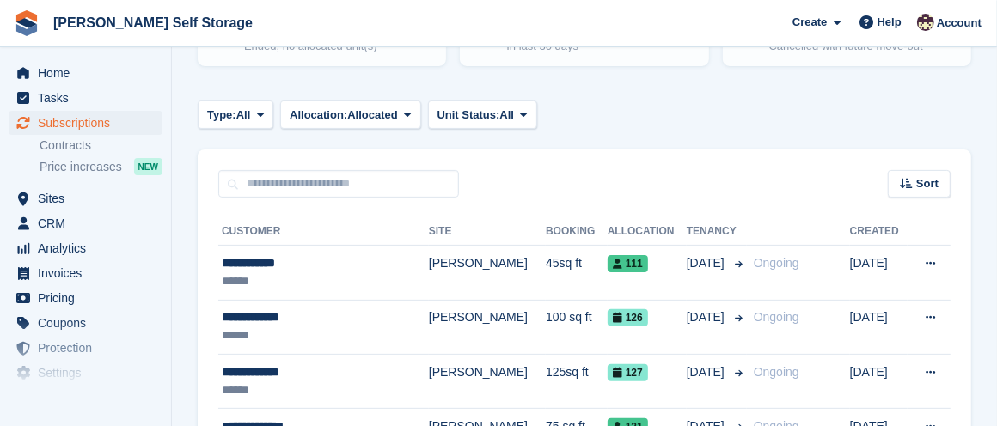
scroll to position [234, 0]
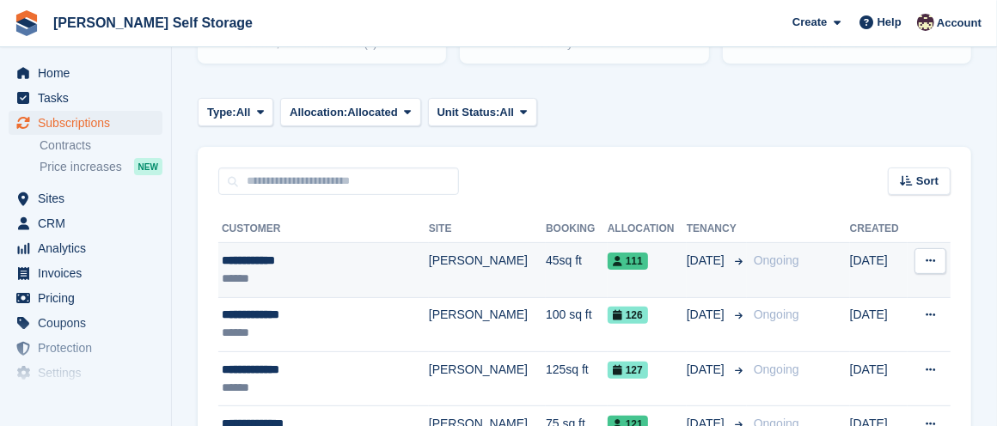
click at [930, 255] on icon at bounding box center [930, 260] width 9 height 11
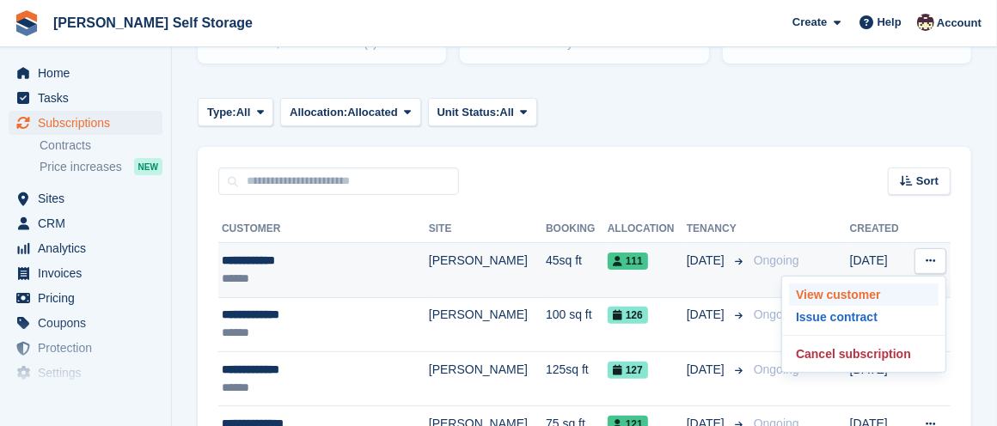
click at [820, 291] on p "View customer" at bounding box center [864, 295] width 150 height 22
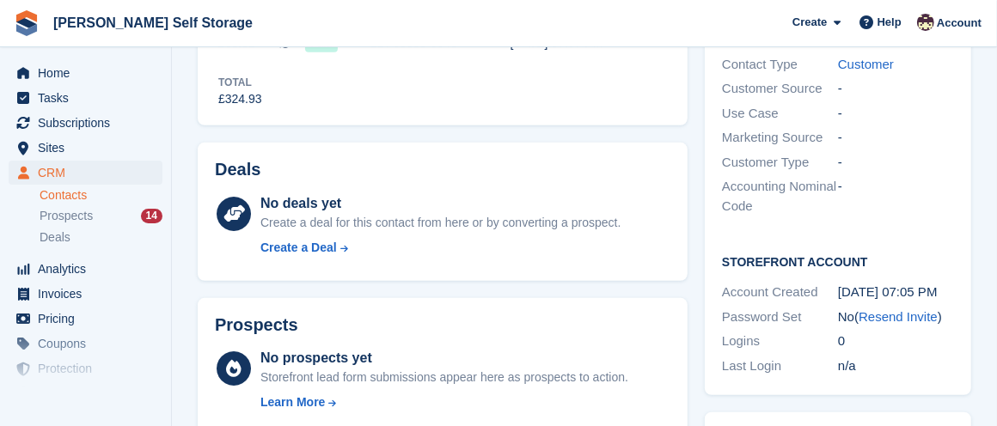
scroll to position [529, 0]
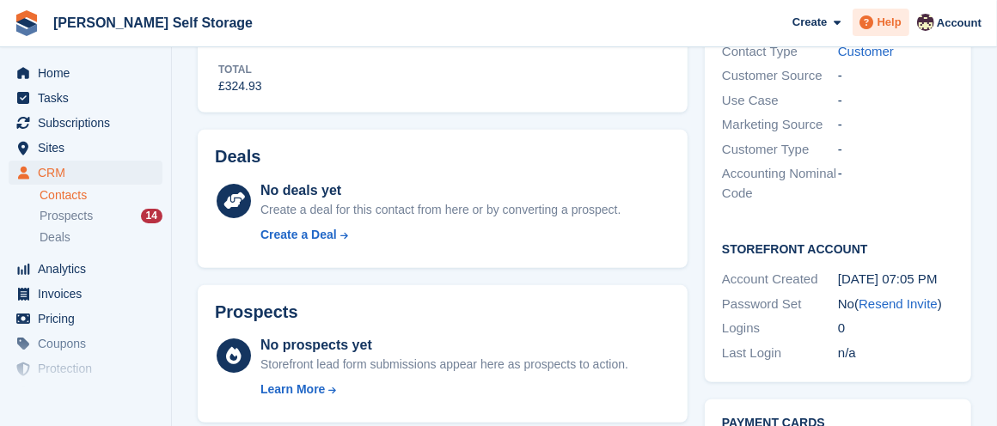
click at [891, 17] on span "Help" at bounding box center [890, 22] width 24 height 17
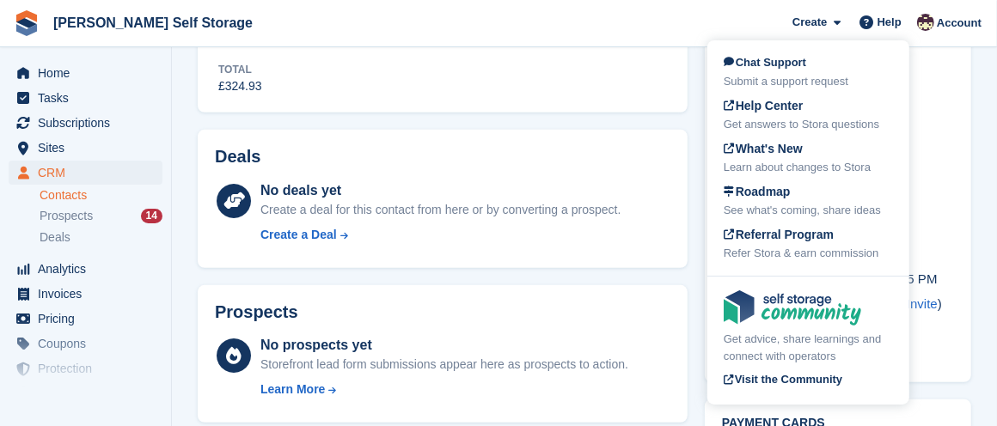
click at [834, 73] on div "Chat Support Submit a support request" at bounding box center [808, 72] width 169 height 36
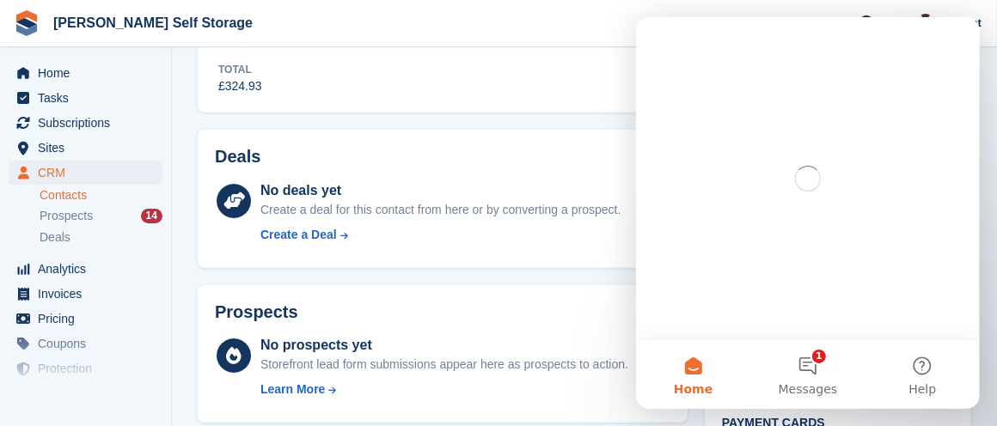
scroll to position [0, 0]
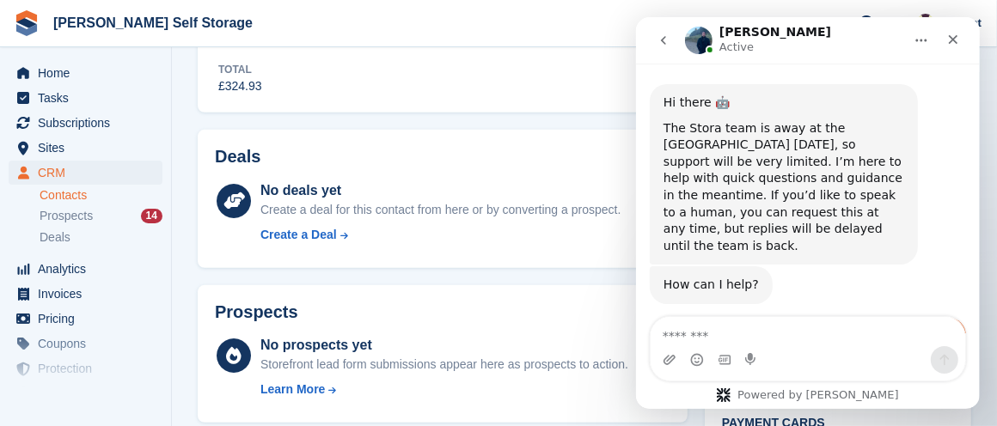
drag, startPoint x: 970, startPoint y: 80, endPoint x: 957, endPoint y: 125, distance: 46.5
click at [975, 134] on div "Hi there 🤖 The Stora team is away at the Stora Summit today, so support will be…" at bounding box center [807, 199] width 344 height 270
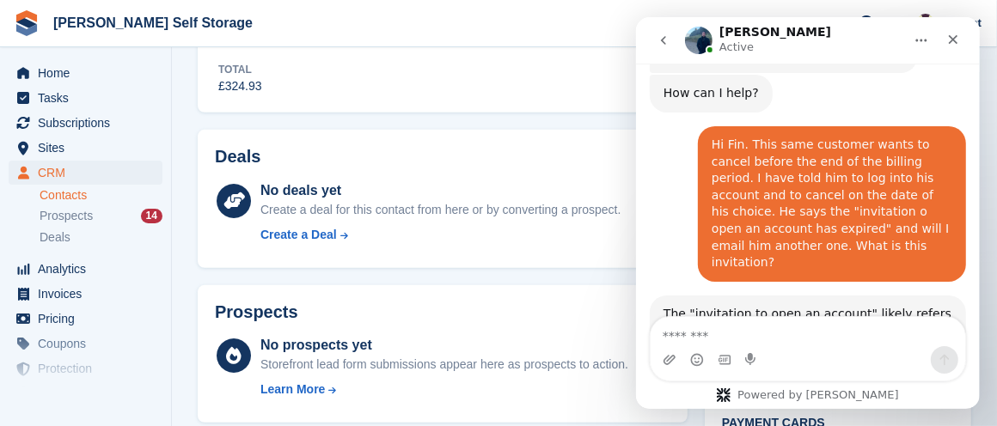
scroll to position [250, 0]
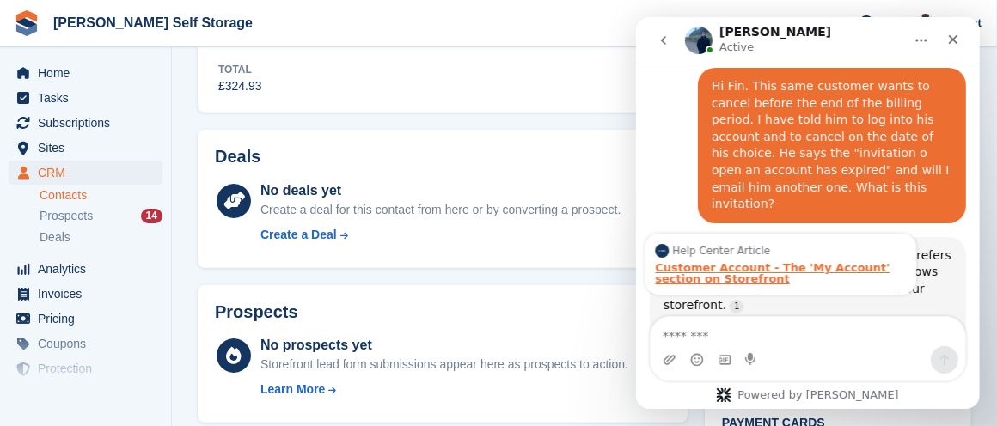
click at [732, 262] on div "Customer Account - The 'My Account' section on Storefront" at bounding box center [779, 273] width 251 height 22
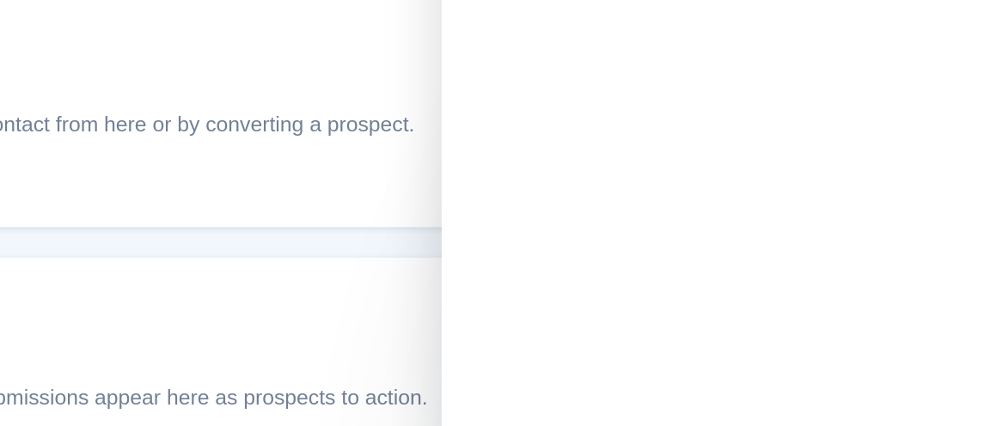
scroll to position [529, 0]
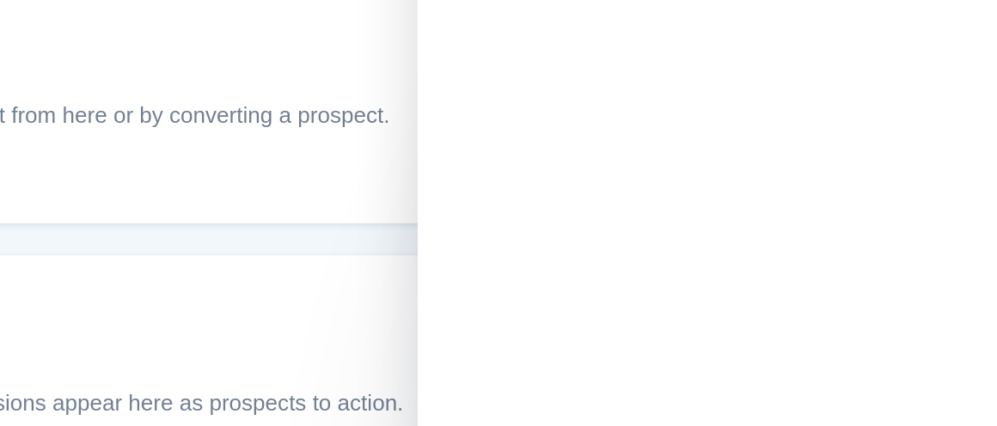
click at [552, 292] on div "Prospects No prospects yet Storefront lead form submissions appear here as pros…" at bounding box center [443, 354] width 490 height 138
click at [591, 230] on div "Create a Deal" at bounding box center [440, 235] width 360 height 18
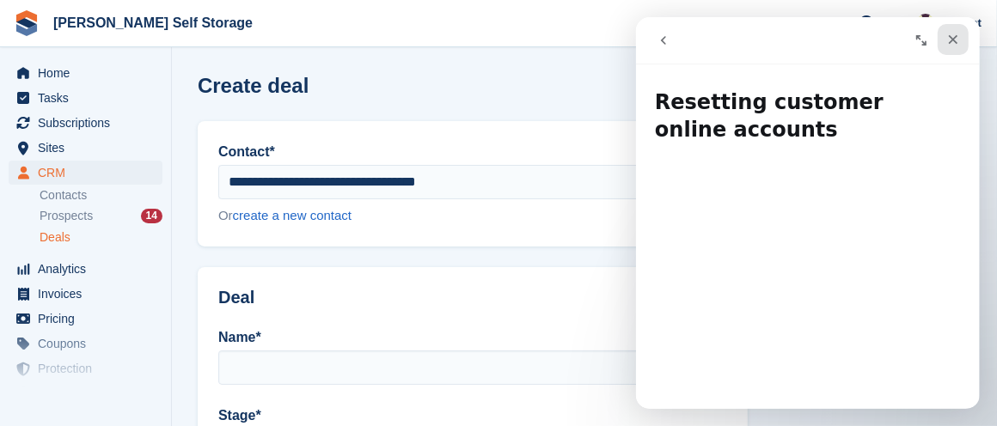
click at [946, 36] on icon "Close" at bounding box center [953, 40] width 14 height 14
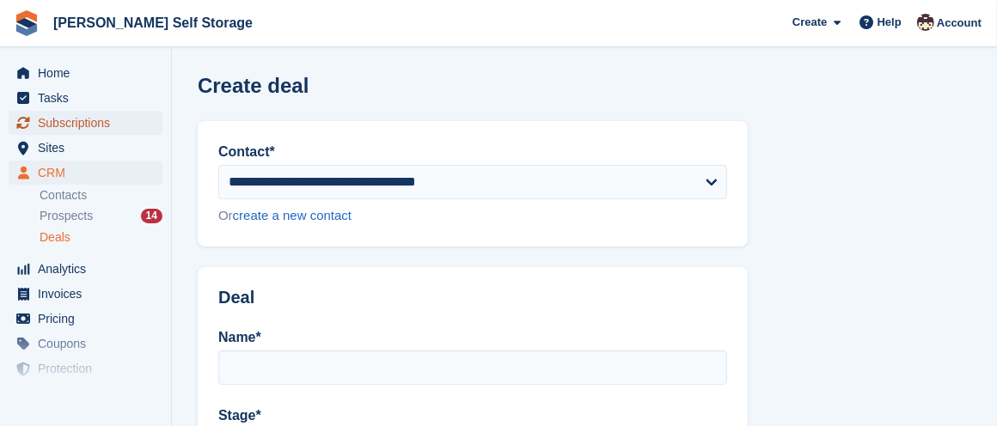
click at [56, 116] on span "Subscriptions" at bounding box center [89, 123] width 103 height 24
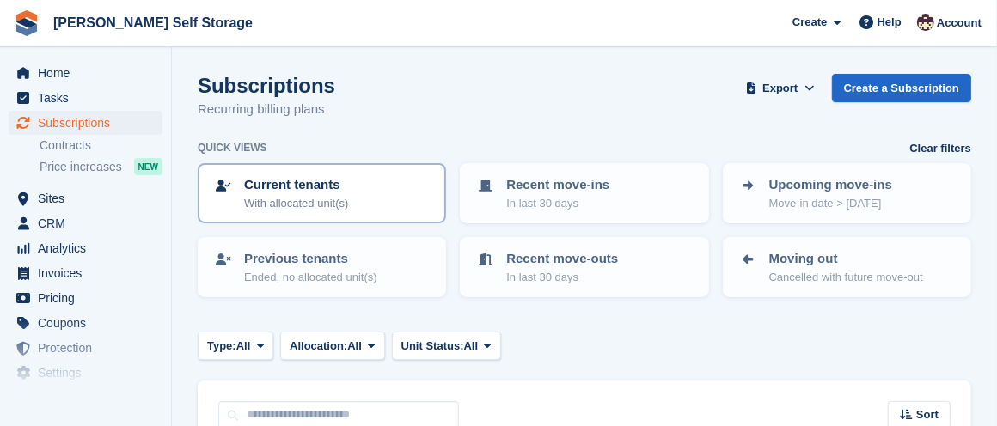
click at [325, 185] on p "Current tenants" at bounding box center [296, 185] width 104 height 20
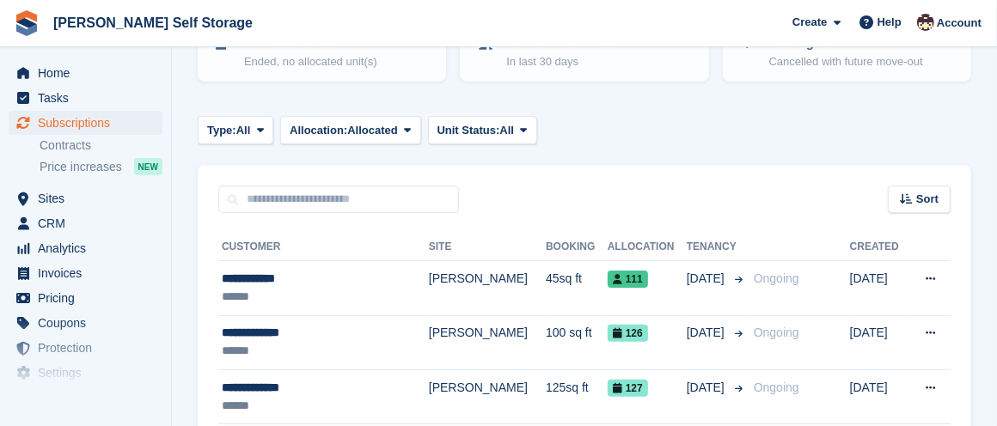
scroll to position [220, 0]
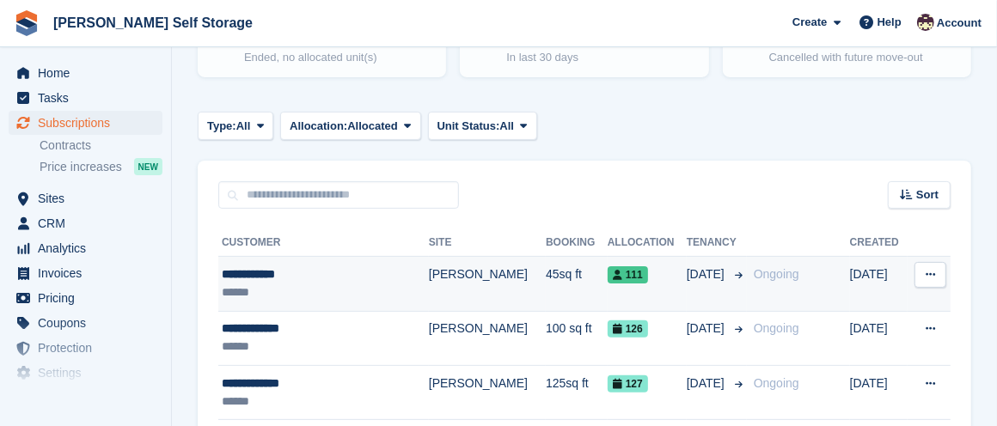
click at [928, 272] on icon at bounding box center [930, 274] width 9 height 11
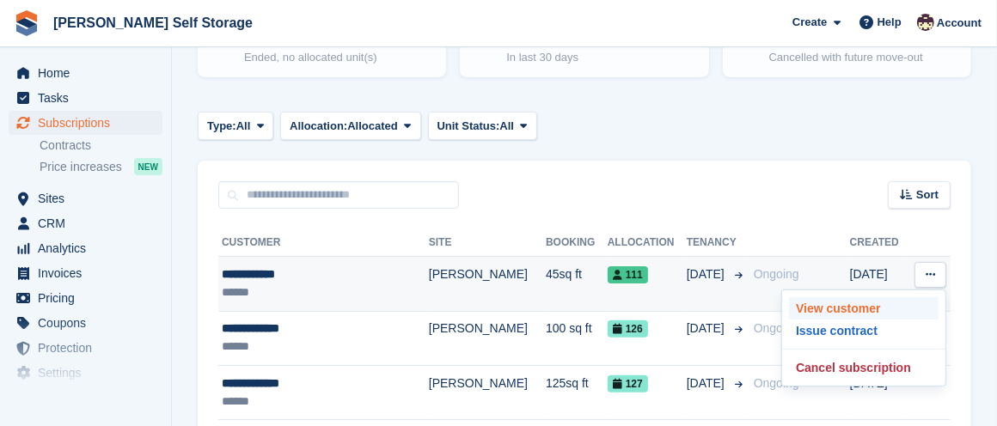
click at [860, 299] on p "View customer" at bounding box center [864, 308] width 150 height 22
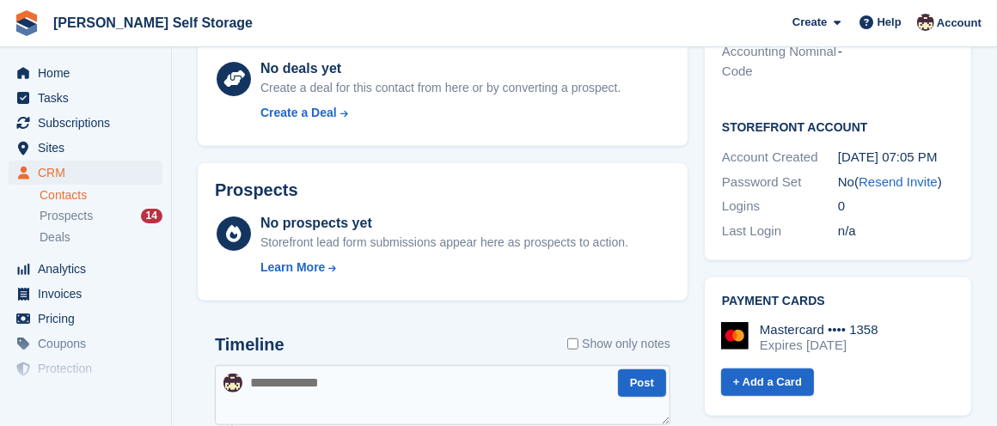
scroll to position [646, 0]
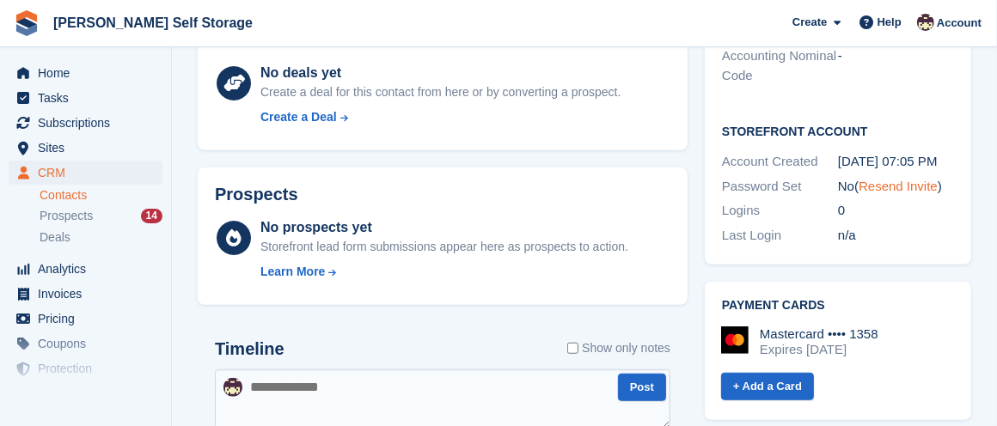
click at [890, 180] on link "Resend Invite" at bounding box center [898, 186] width 79 height 15
click at [888, 180] on link "Resend Invite" at bounding box center [898, 186] width 79 height 15
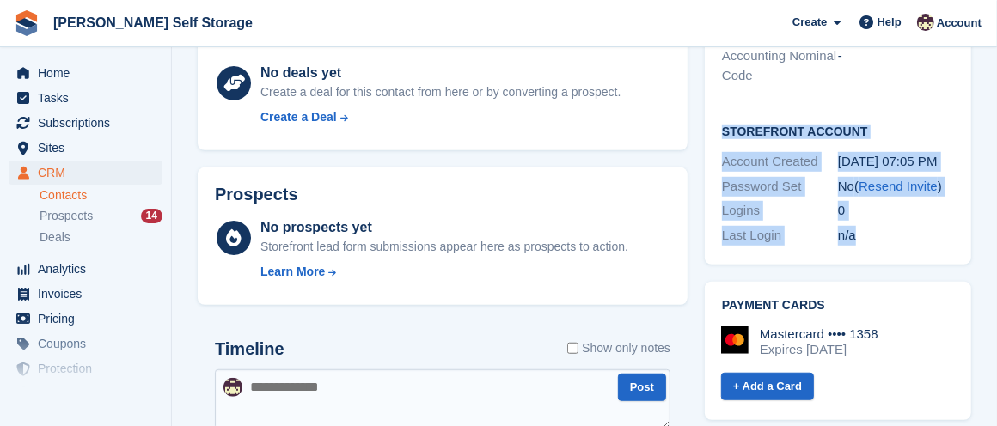
drag, startPoint x: 866, startPoint y: 243, endPoint x: 717, endPoint y: 132, distance: 186.2
click at [717, 132] on div "Storefront Account Account Created 27 Aug, 07:05 PM Password Set No ( Resend In…" at bounding box center [838, 185] width 266 height 160
copy div "Storefront Account Account Created 27 Aug, 07:05 PM Password Set No ( Resend In…"
click at [878, 211] on div "0" at bounding box center [896, 211] width 116 height 20
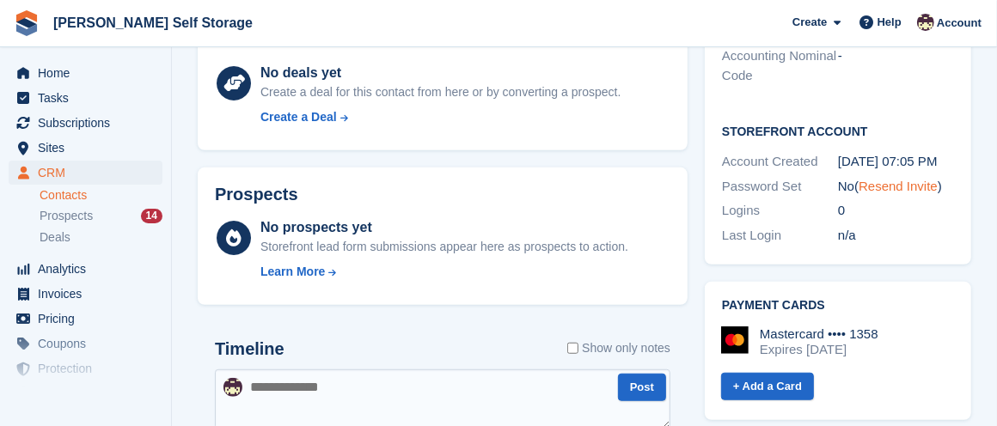
click at [884, 180] on link "Resend Invite" at bounding box center [898, 186] width 79 height 15
click at [895, 18] on span "Help" at bounding box center [890, 22] width 24 height 17
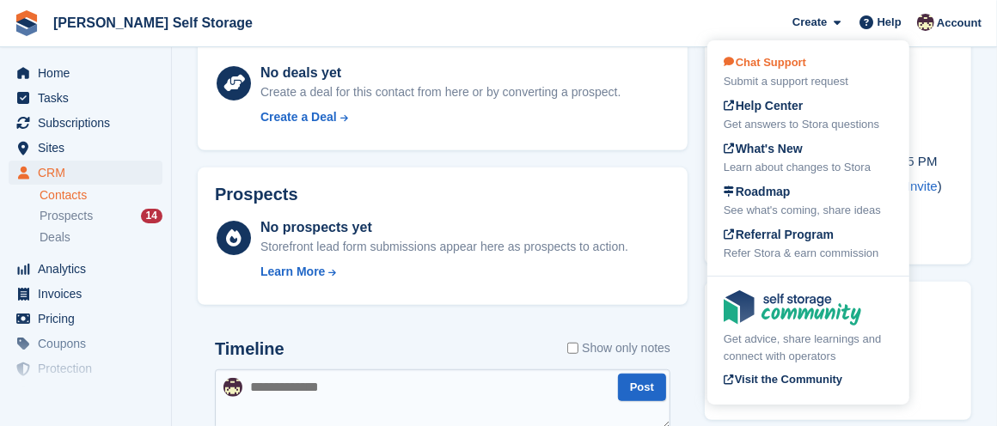
click at [813, 72] on div "Chat Support Submit a support request" at bounding box center [808, 72] width 169 height 36
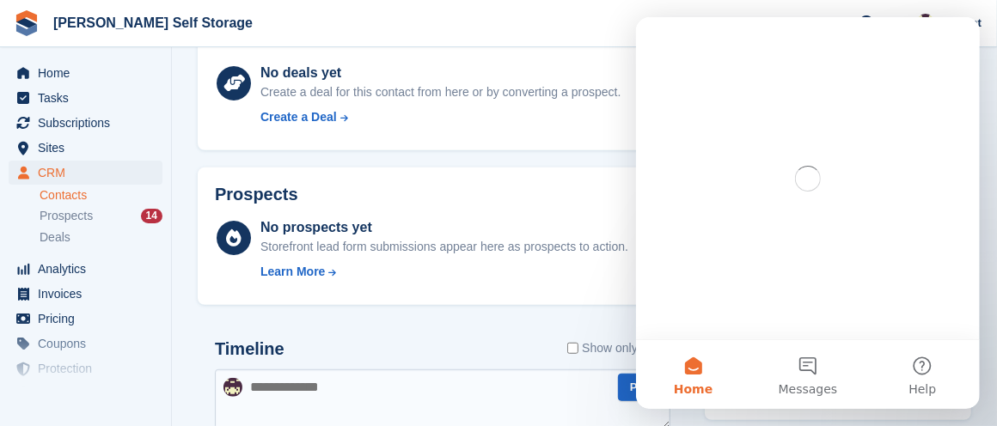
scroll to position [0, 0]
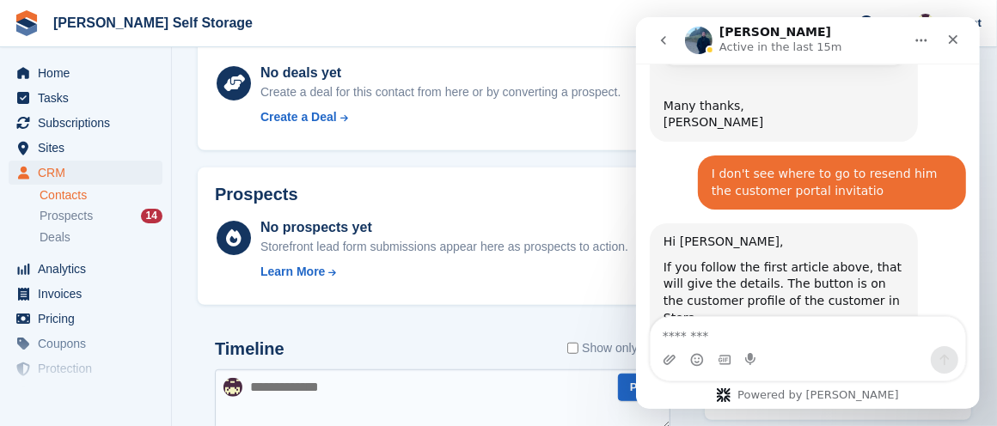
scroll to position [1258, 0]
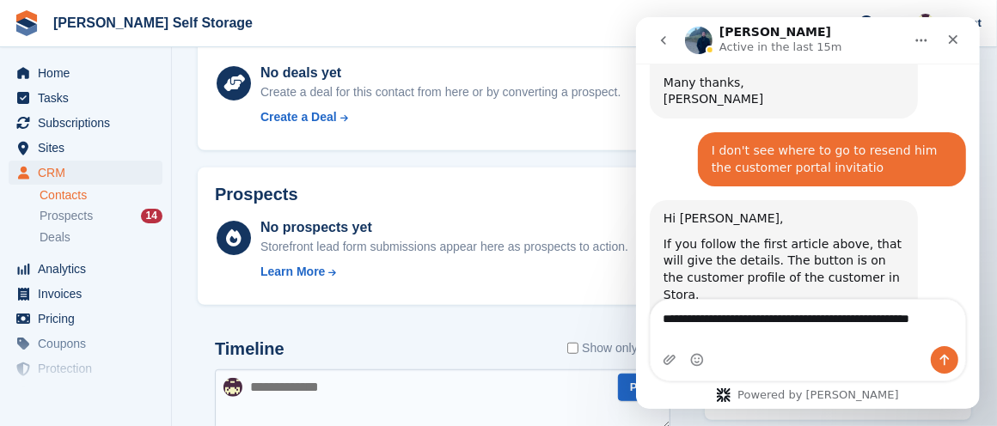
click at [661, 329] on textarea "**********" at bounding box center [807, 314] width 315 height 29
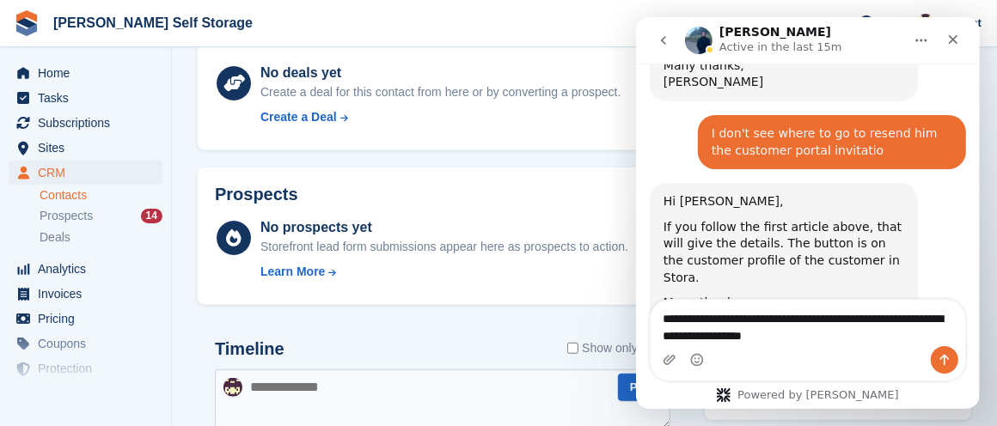
click at [669, 316] on textarea "**********" at bounding box center [807, 323] width 315 height 46
click at [790, 321] on textarea "**********" at bounding box center [807, 323] width 315 height 46
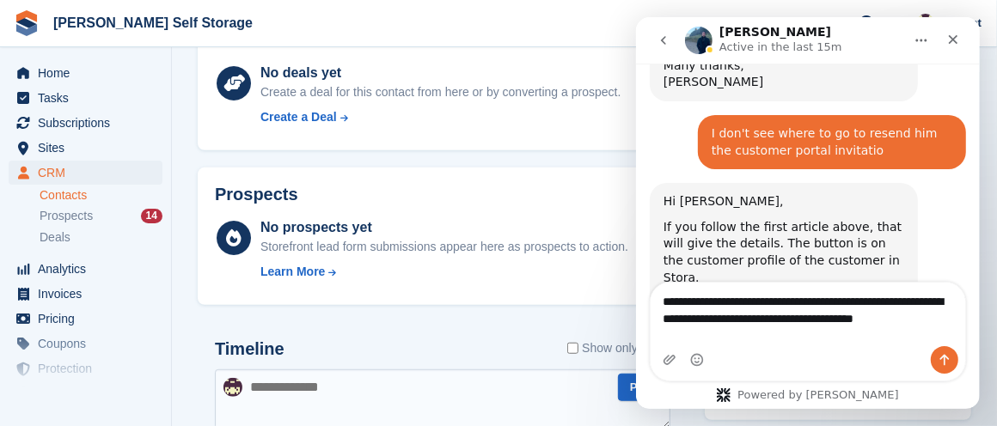
scroll to position [1292, 0]
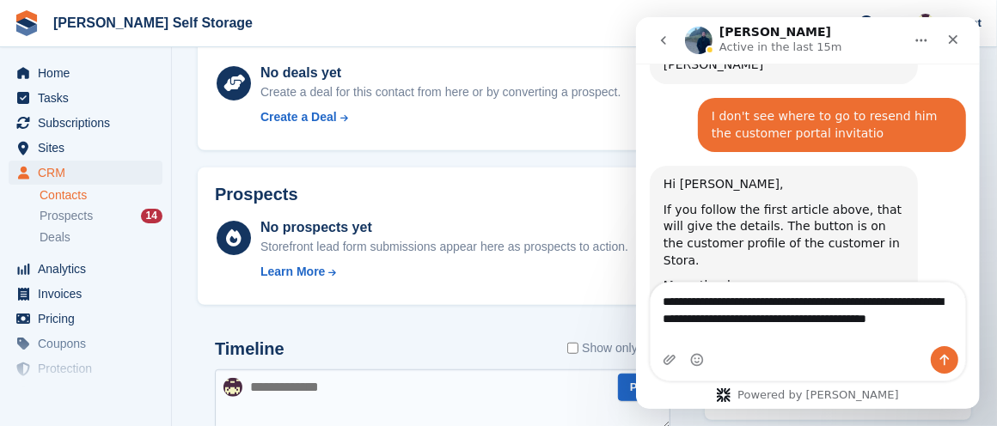
drag, startPoint x: 797, startPoint y: 303, endPoint x: 802, endPoint y: 285, distance: 17.9
click at [802, 285] on textarea "**********" at bounding box center [807, 315] width 315 height 64
click at [789, 299] on textarea "**********" at bounding box center [807, 315] width 315 height 64
click at [706, 321] on textarea "**********" at bounding box center [807, 315] width 315 height 64
type textarea "**********"
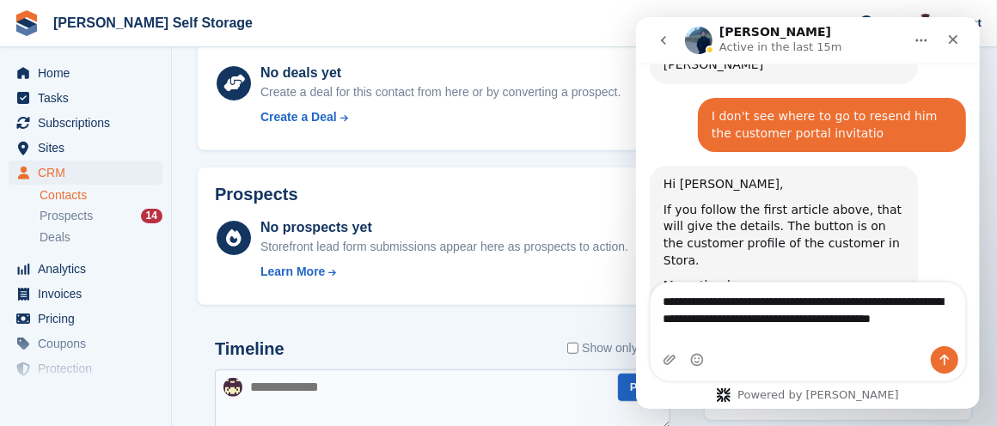
scroll to position [1275, 0]
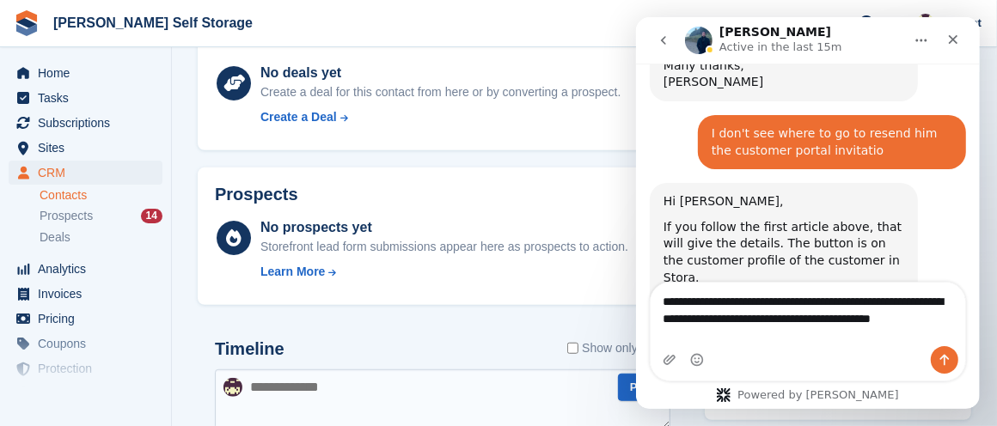
click at [789, 320] on textarea "**********" at bounding box center [807, 306] width 315 height 46
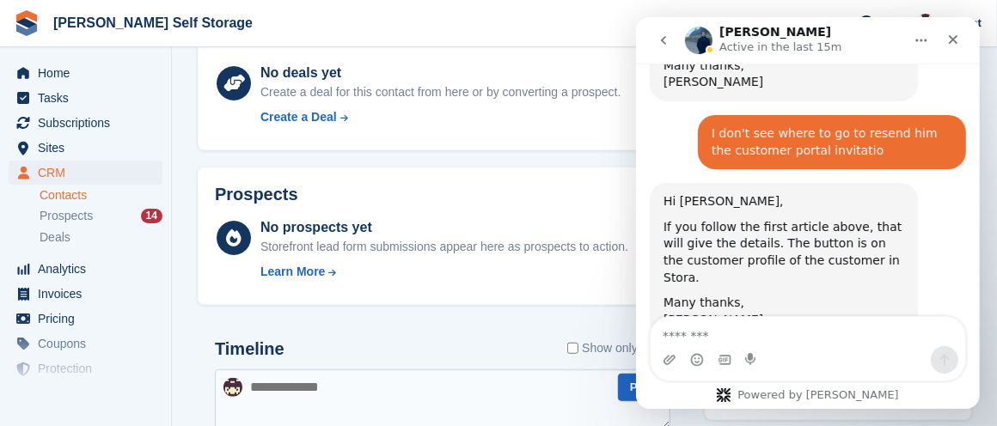
scroll to position [1343, 0]
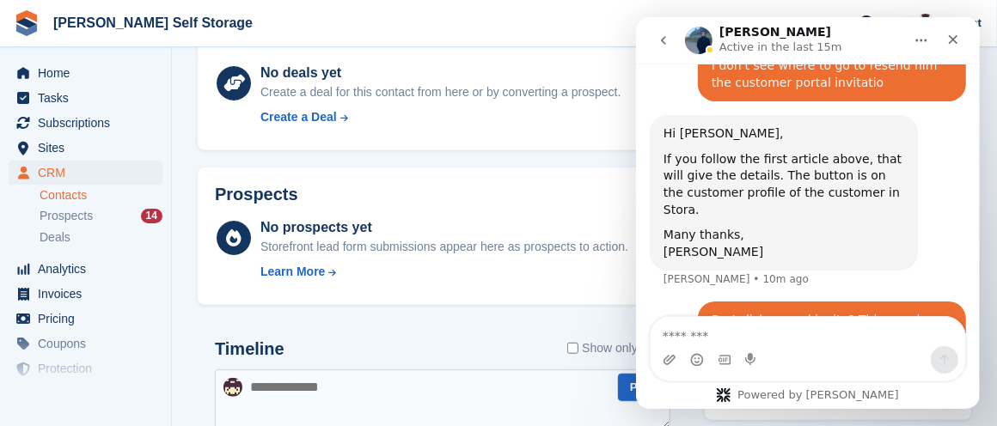
click at [487, 307] on div "Prospects No prospects yet Storefront lead form submissions appear here as pros…" at bounding box center [442, 237] width 507 height 156
click at [923, 38] on icon "Home" at bounding box center [921, 41] width 14 height 14
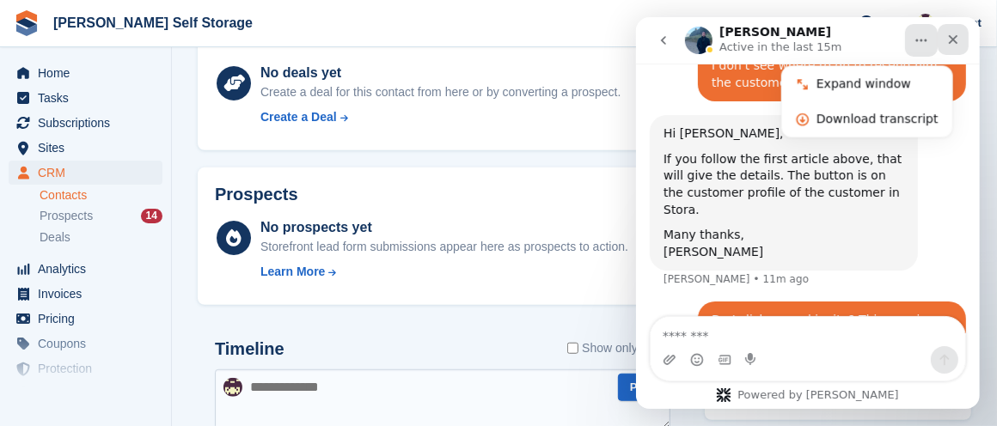
click at [955, 37] on icon "Close" at bounding box center [952, 39] width 9 height 9
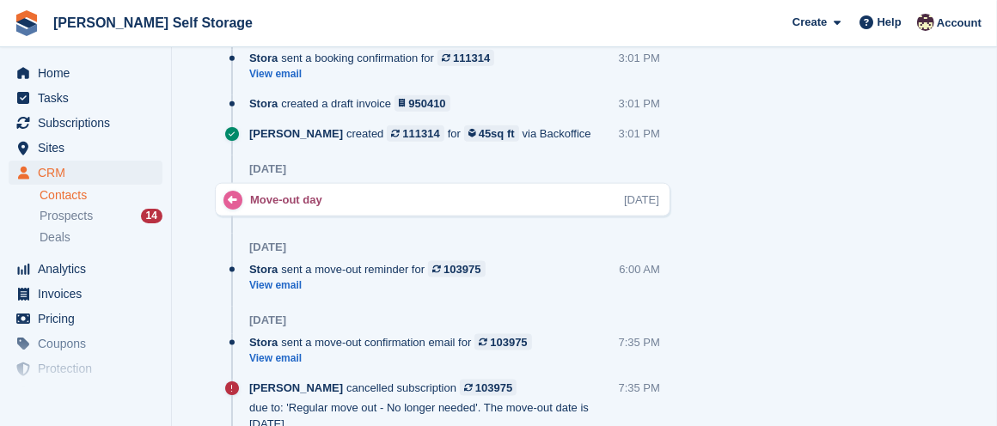
scroll to position [1303, 0]
click at [290, 352] on link "View email" at bounding box center [394, 359] width 291 height 15
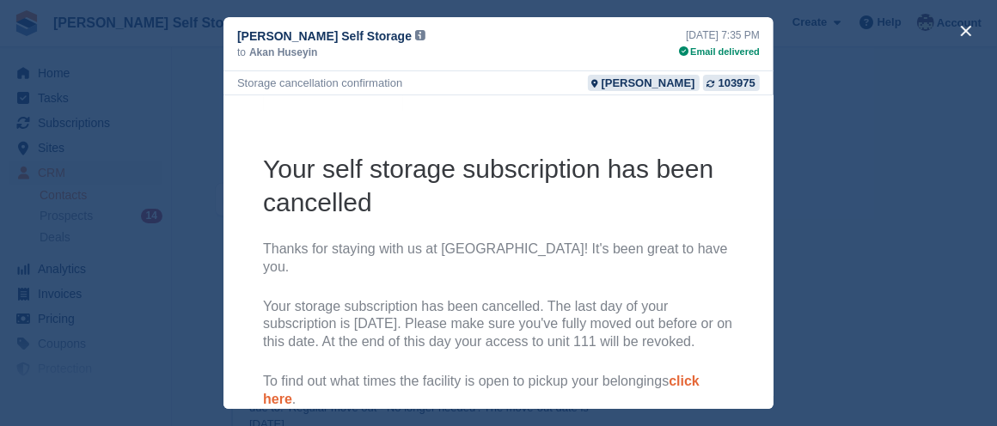
scroll to position [138, 0]
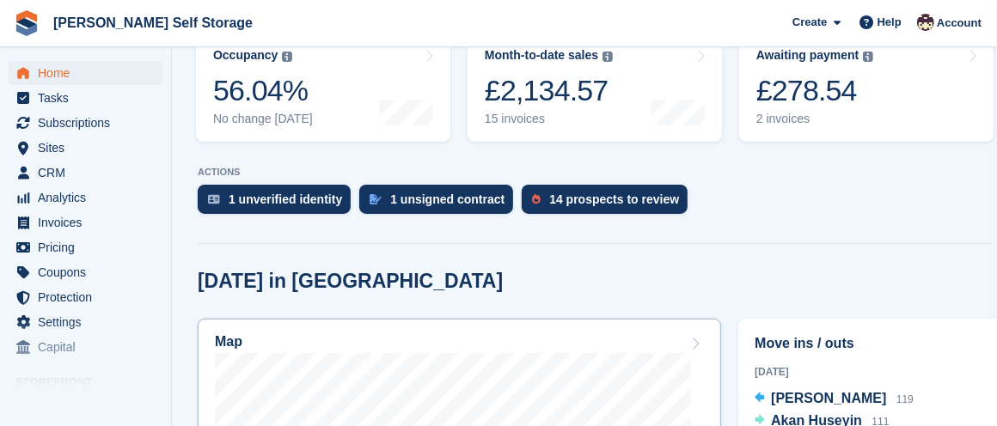
scroll to position [239, 0]
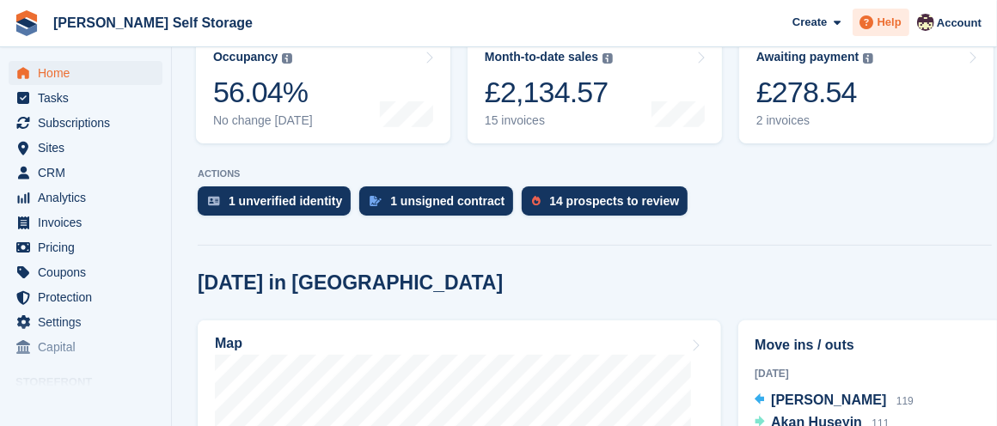
click span "Help"
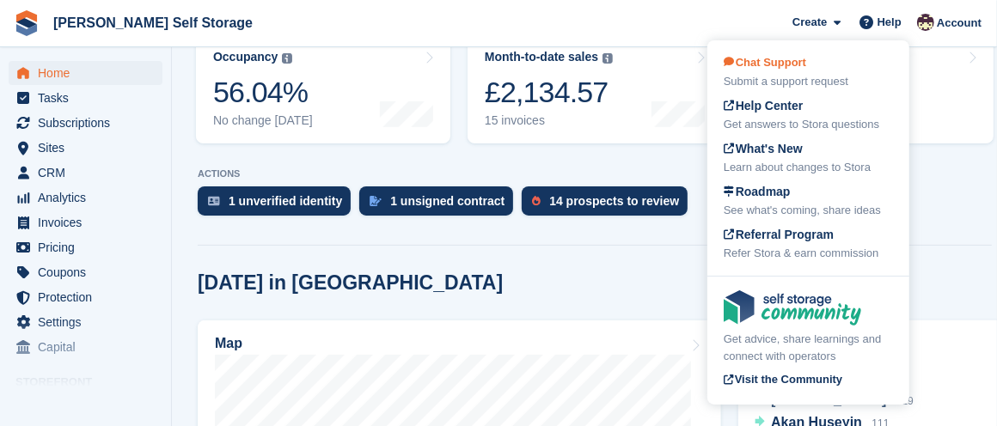
click span "Chat Support"
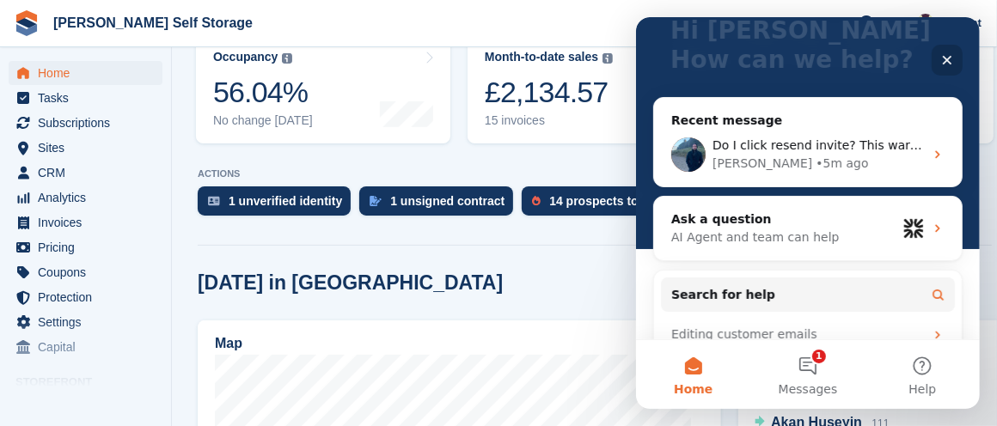
scroll to position [124, 0]
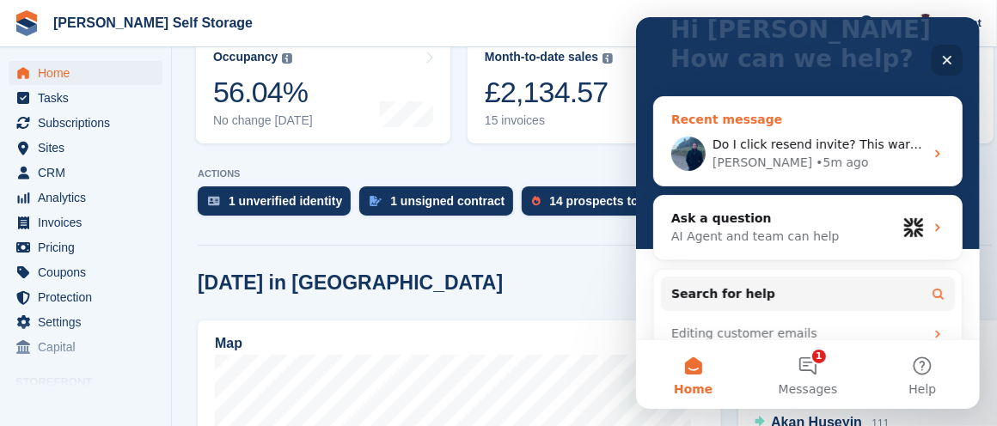
click icon "Intercom messenger"
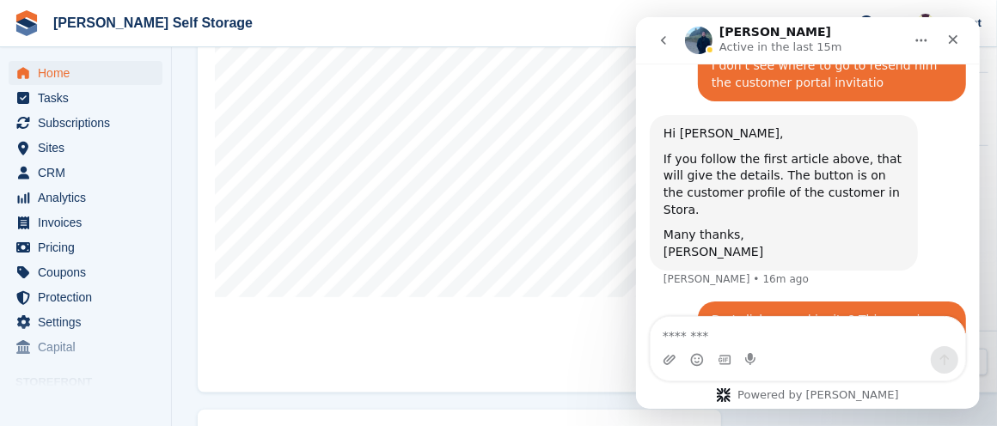
scroll to position [610, 0]
type textarea "**********"
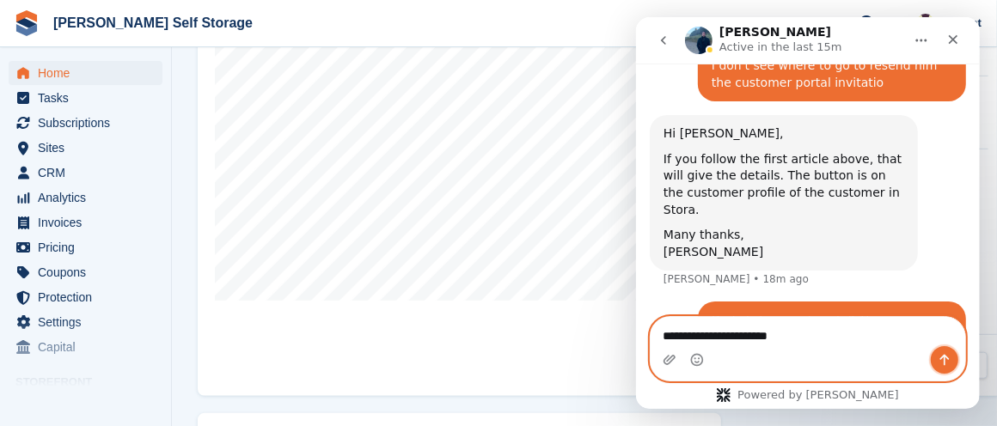
click icon "Send a message…"
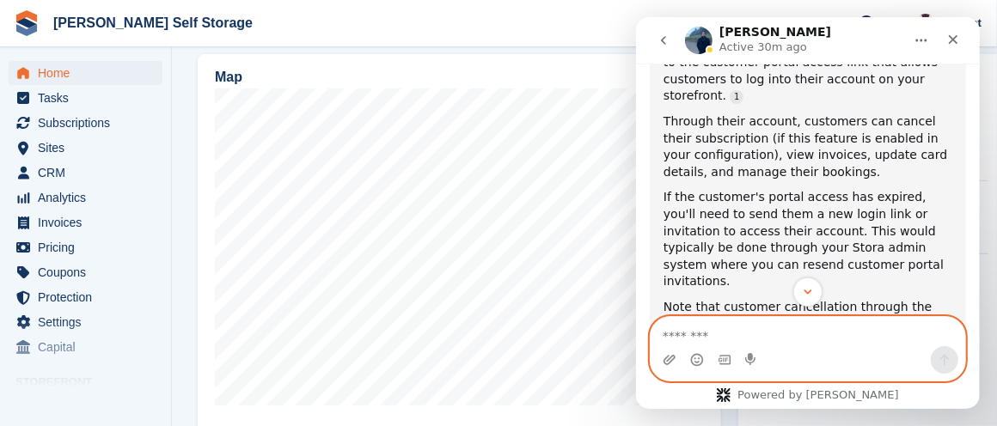
scroll to position [462, 0]
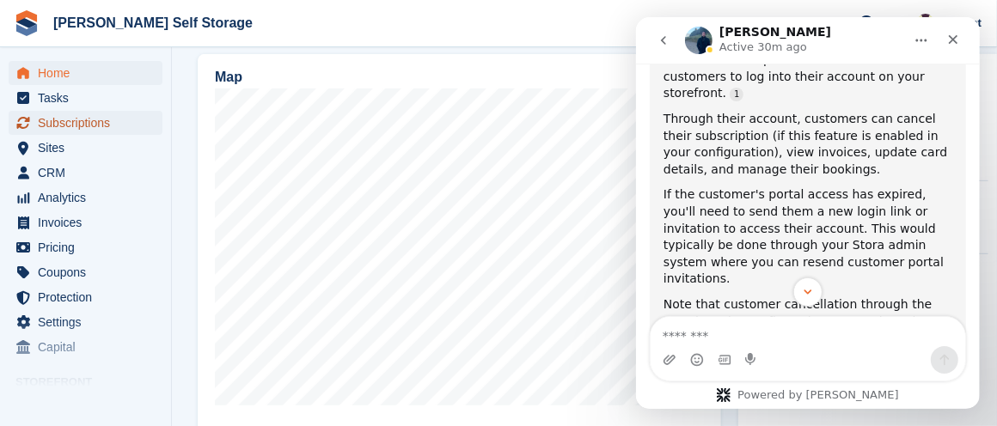
click span "Subscriptions"
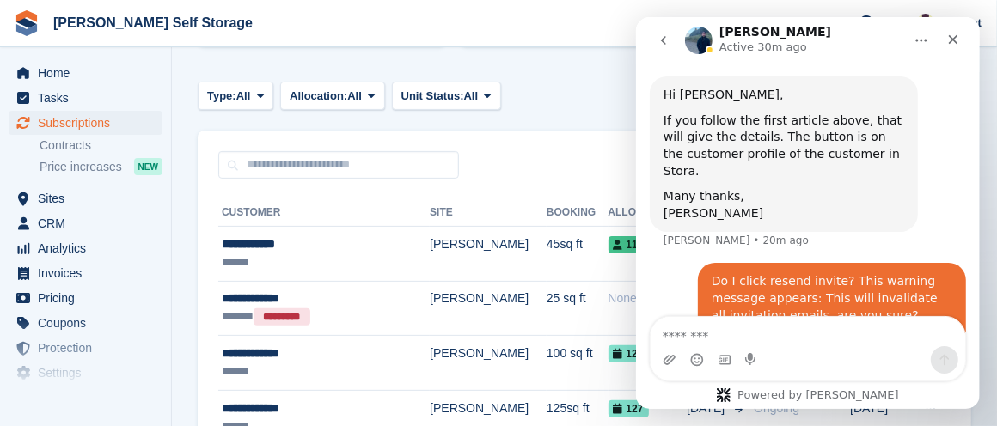
scroll to position [253, 0]
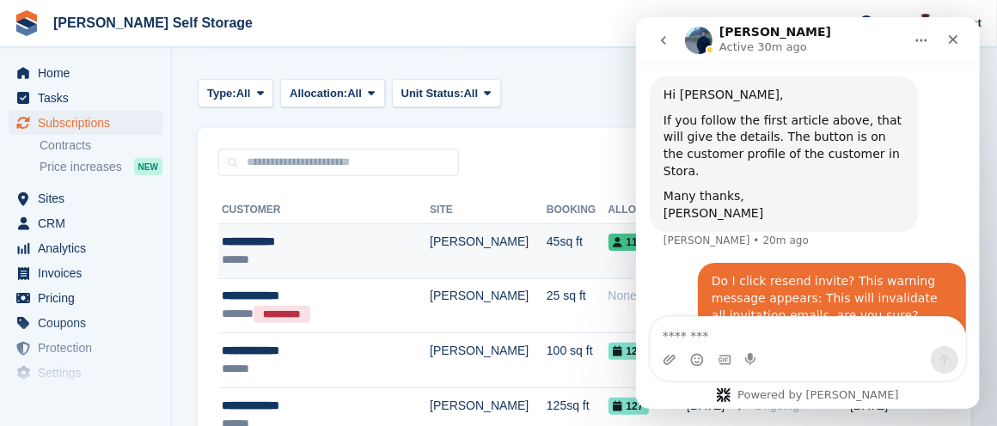
click at [311, 237] on div "**********" at bounding box center [310, 242] width 176 height 18
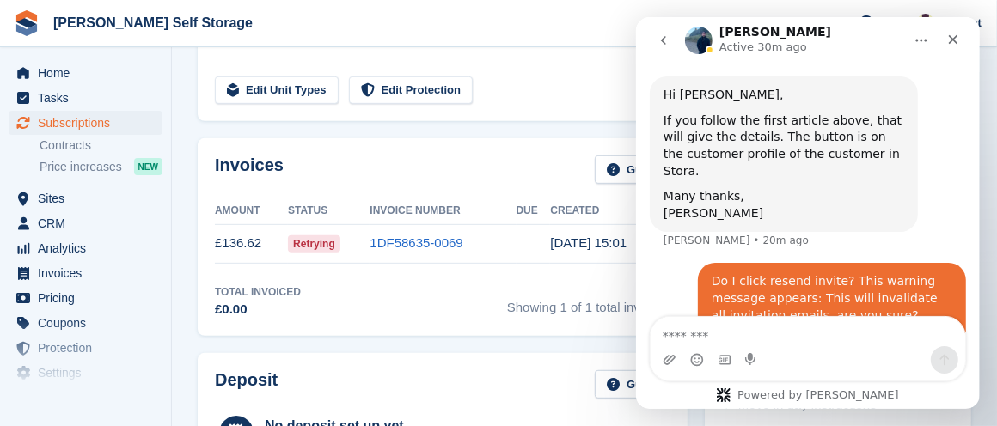
scroll to position [491, 0]
click at [952, 38] on icon "Close" at bounding box center [952, 39] width 9 height 9
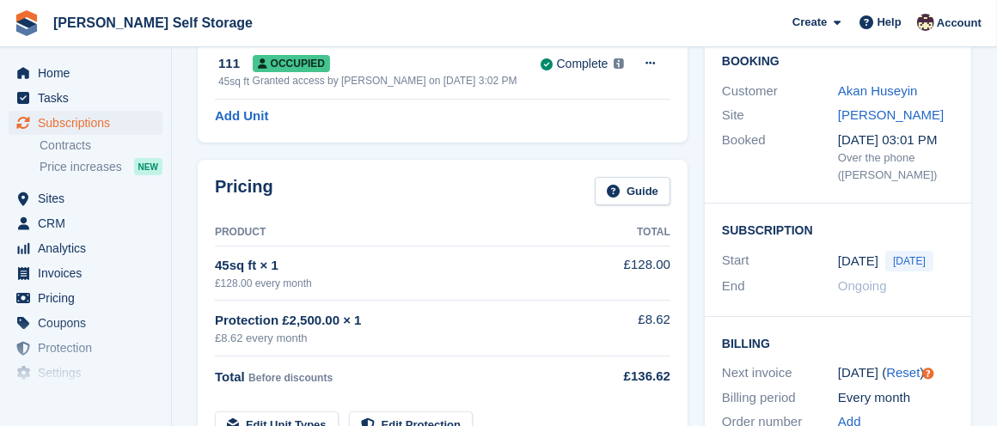
scroll to position [147, 0]
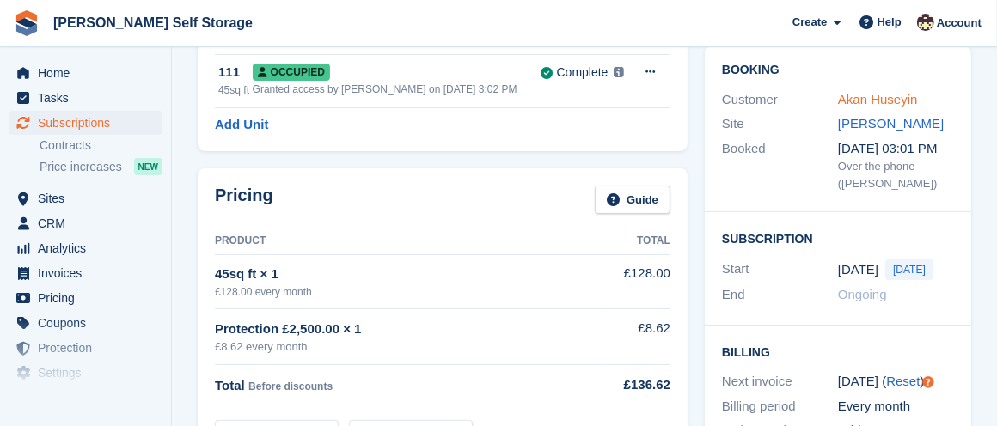
click at [897, 94] on link "Akan Huseyin" at bounding box center [878, 99] width 80 height 15
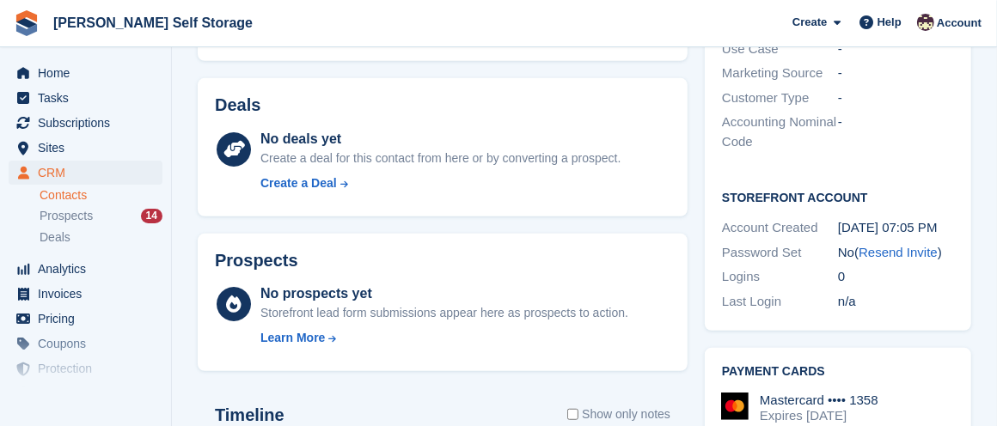
scroll to position [578, 0]
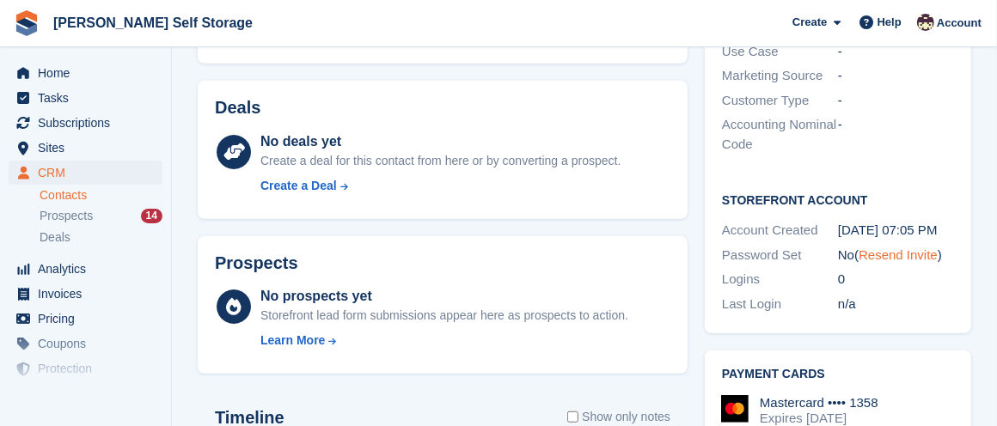
click at [890, 250] on link "Resend Invite" at bounding box center [898, 255] width 79 height 15
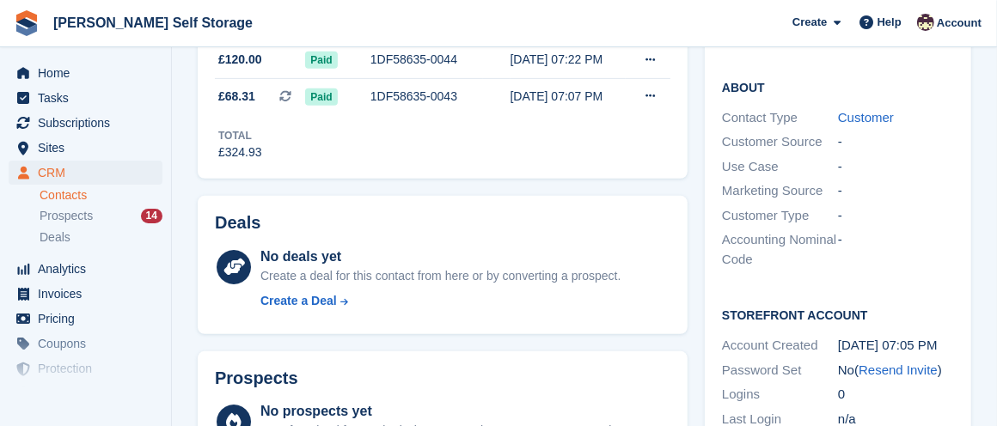
scroll to position [462, 0]
click at [890, 15] on span "Help" at bounding box center [890, 22] width 24 height 17
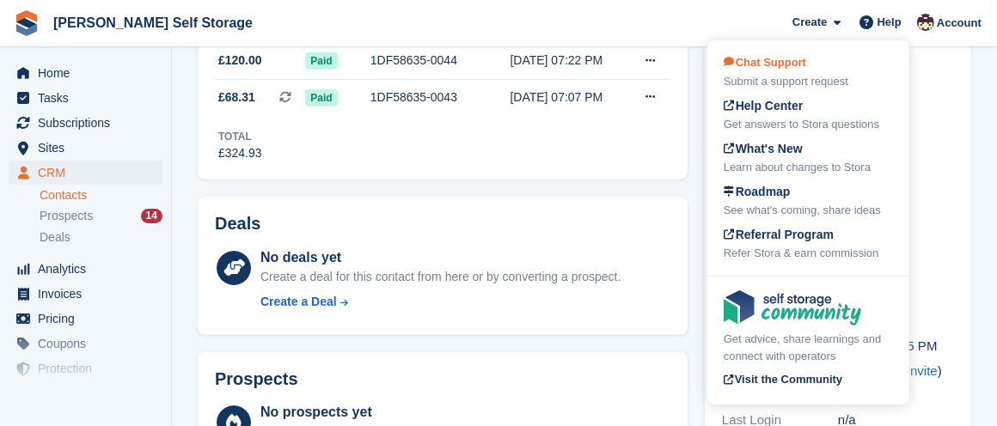
click at [782, 62] on span "Chat Support" at bounding box center [765, 62] width 83 height 13
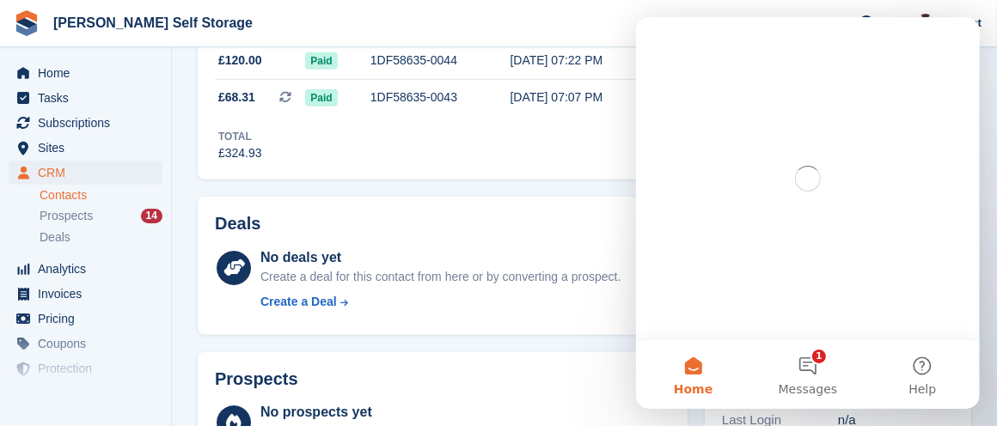
scroll to position [0, 0]
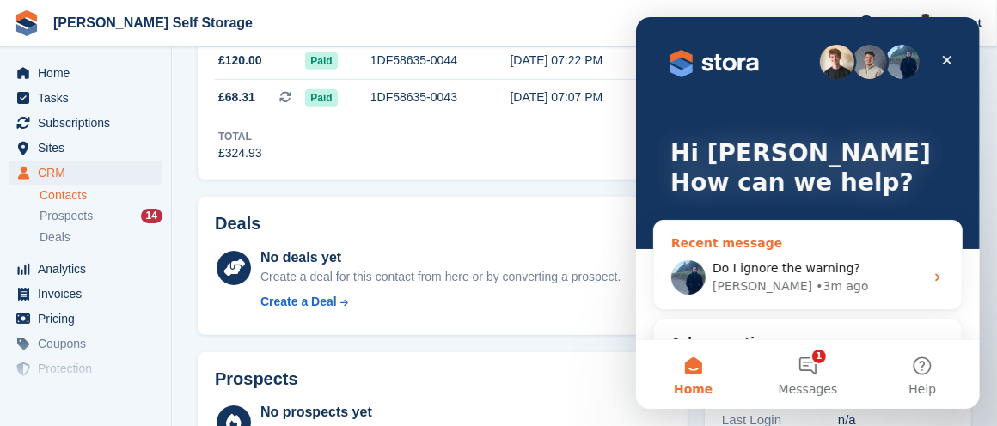
click at [927, 268] on div "Do I ignore the warning? Brian • 3m ago" at bounding box center [807, 278] width 308 height 64
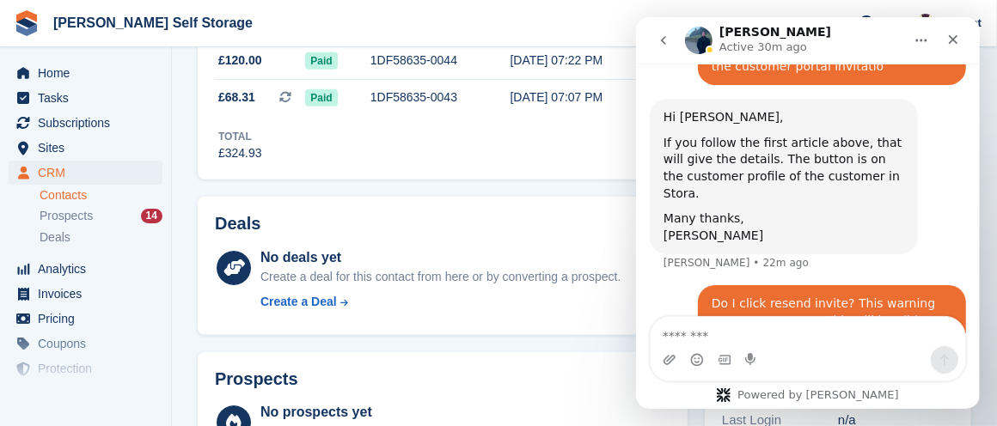
scroll to position [1381, 0]
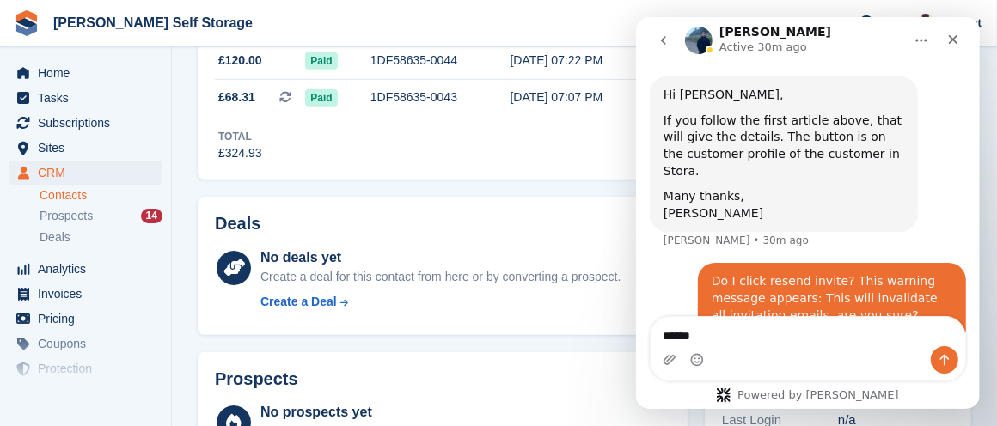
type textarea "******"
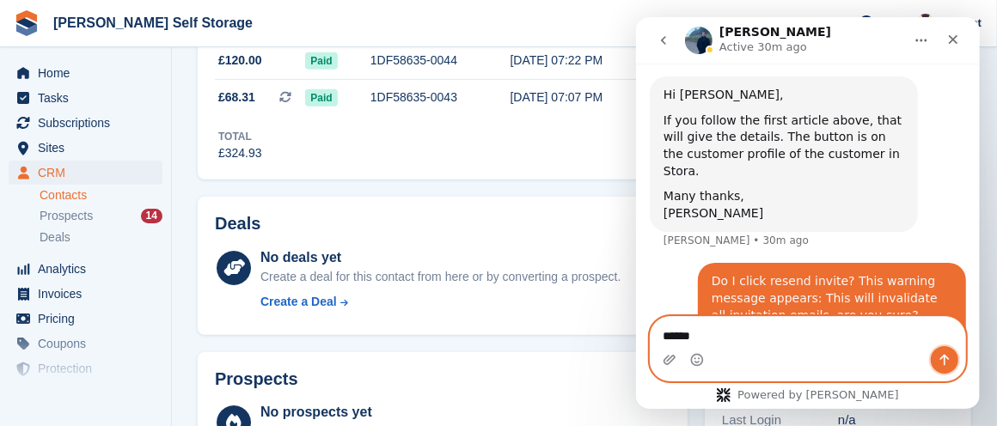
click at [944, 356] on icon "Send a message…" at bounding box center [944, 360] width 9 height 11
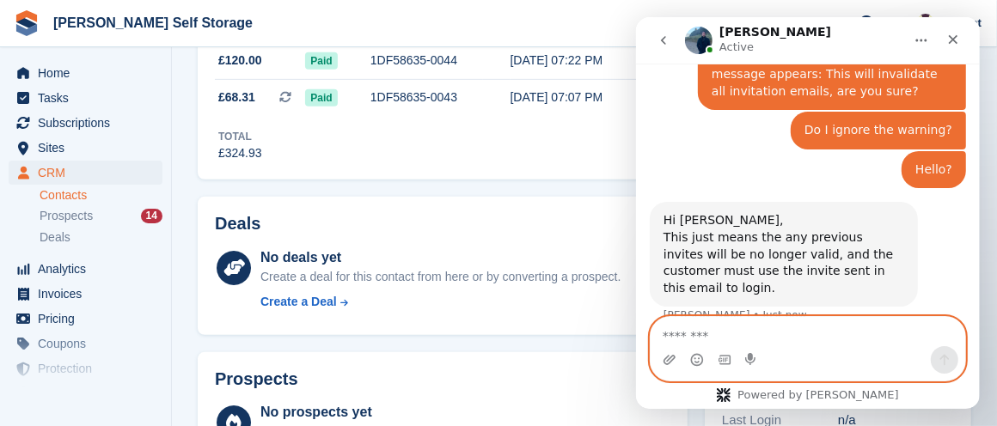
scroll to position [1522, 0]
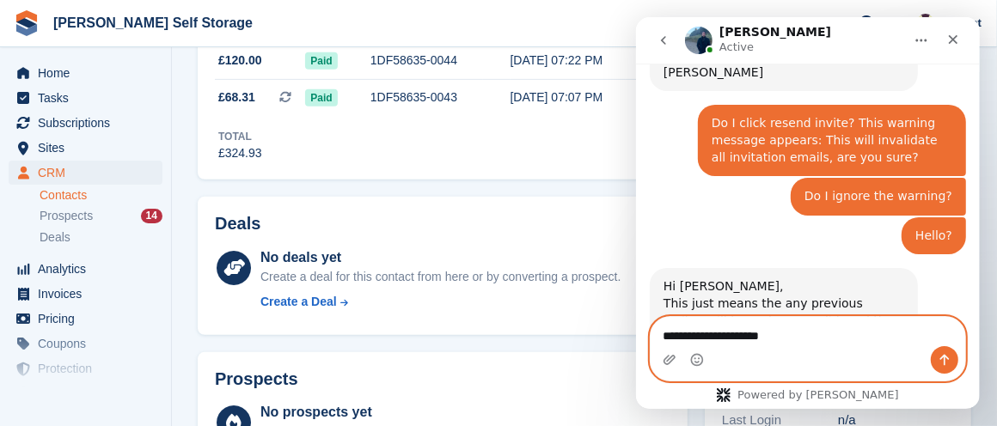
type textarea "**********"
click at [945, 357] on icon "Send a message…" at bounding box center [944, 360] width 9 height 11
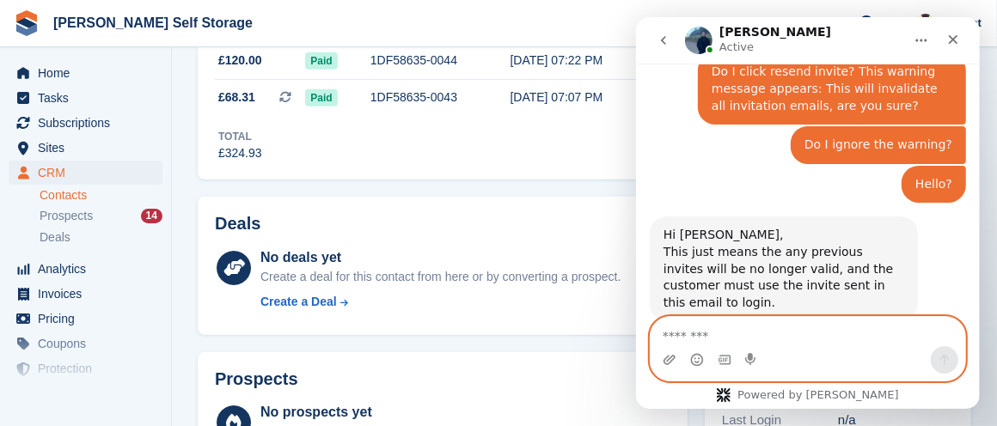
scroll to position [1574, 0]
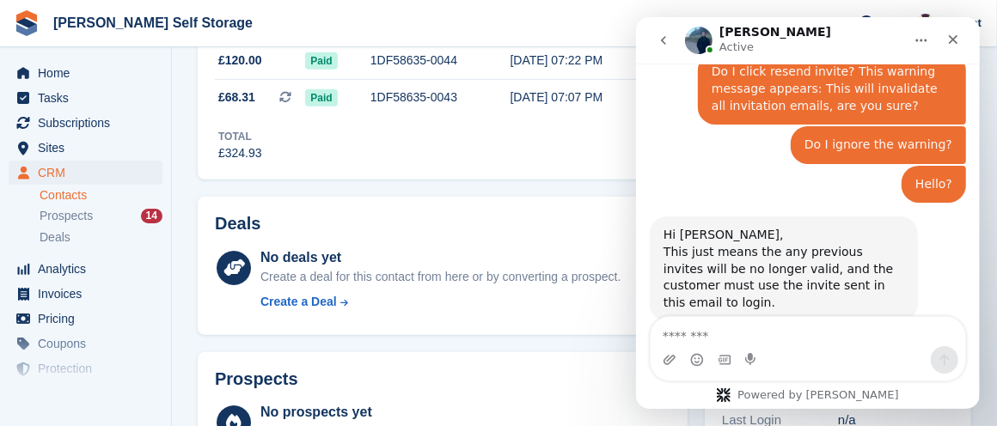
click at [578, 370] on div "Prospects" at bounding box center [443, 383] width 456 height 27
click at [947, 33] on icon "Close" at bounding box center [953, 40] width 14 height 14
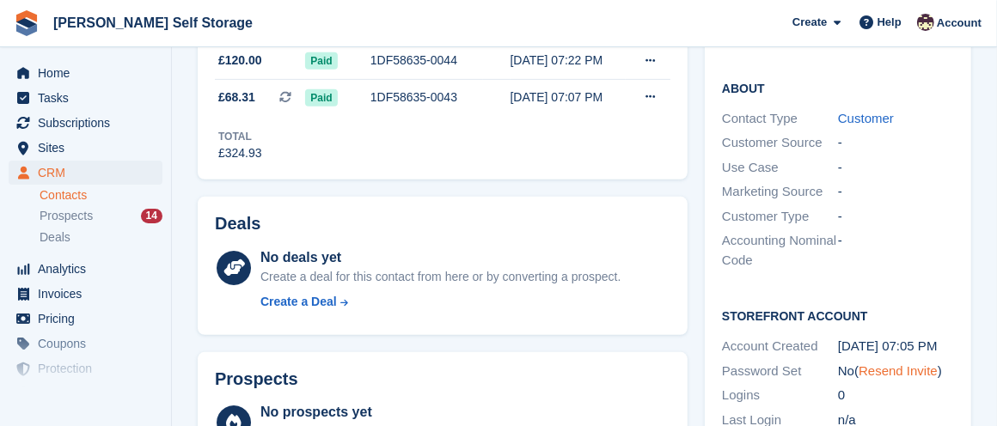
click at [884, 367] on link "Resend Invite" at bounding box center [898, 371] width 79 height 15
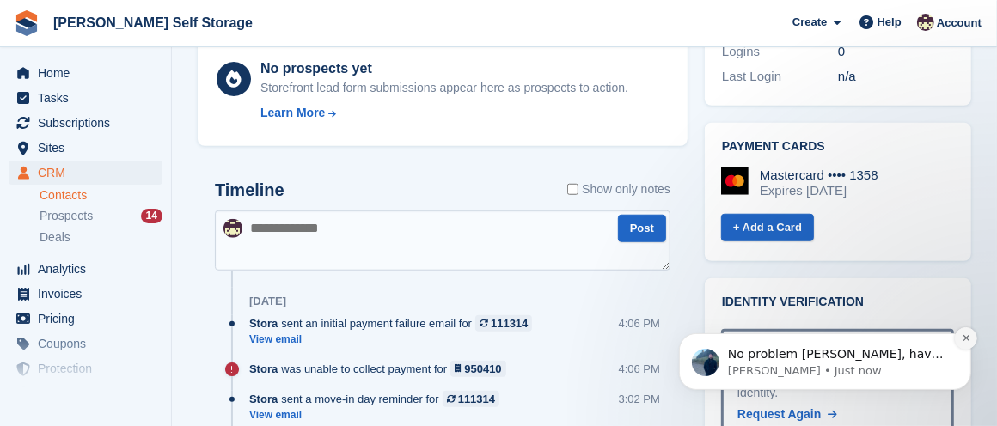
scroll to position [1625, 0]
click at [962, 334] on icon "Dismiss notification" at bounding box center [965, 337] width 9 height 9
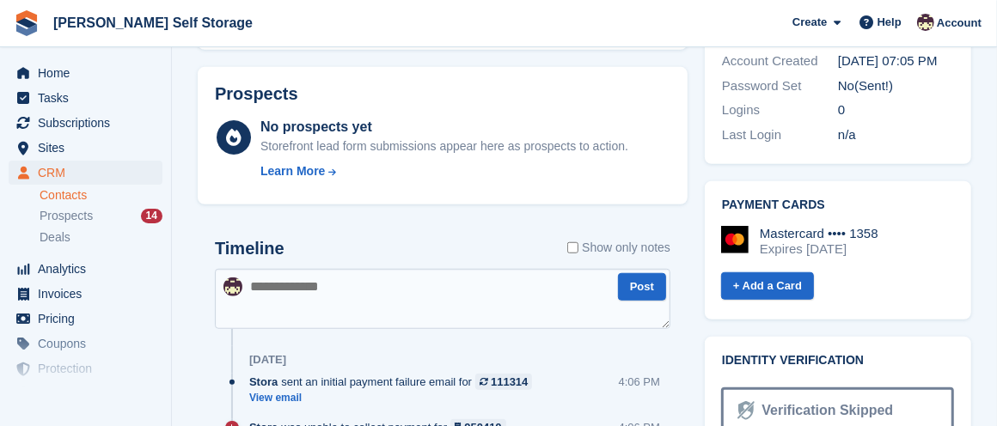
scroll to position [776, 0]
